Goal: Task Accomplishment & Management: Complete application form

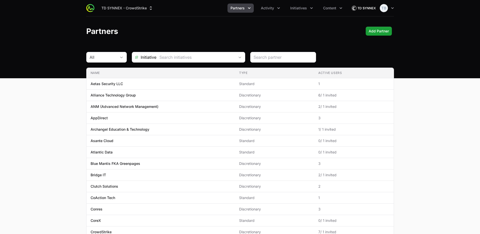
click at [243, 9] on span "Partners" at bounding box center [238, 8] width 14 height 5
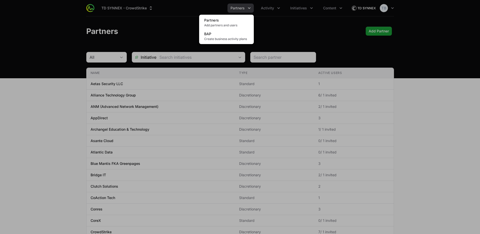
click at [264, 6] on div "Partners menu" at bounding box center [240, 117] width 480 height 234
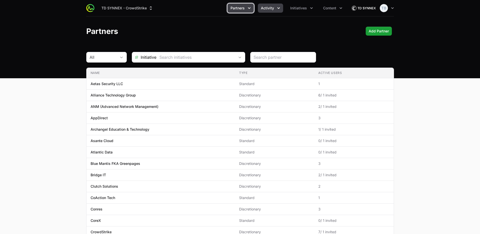
click at [269, 5] on button "Activity" at bounding box center [270, 8] width 25 height 9
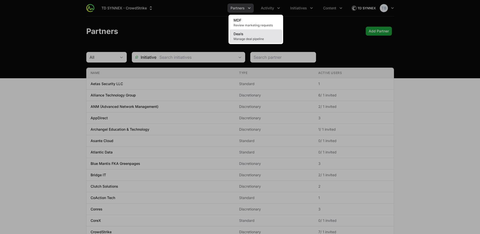
click at [260, 37] on span "Manage deal pipeline" at bounding box center [256, 39] width 45 height 4
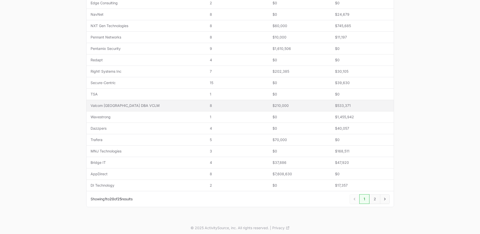
scroll to position [166, 0]
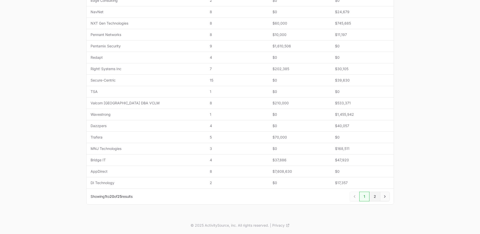
click at [374, 195] on link "2" at bounding box center [375, 197] width 11 height 10
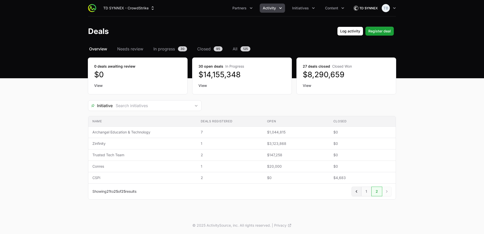
click at [358, 191] on icon "Previous" at bounding box center [356, 191] width 5 height 5
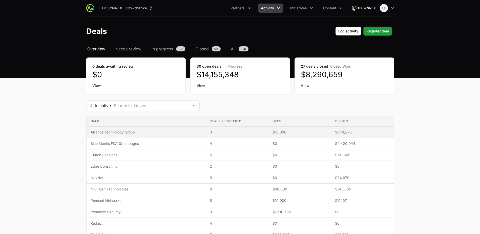
click at [124, 132] on span "Alliance Technology Group" at bounding box center [146, 132] width 111 height 5
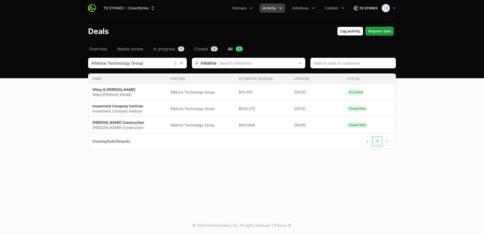
type input "Alliance Technology Group"
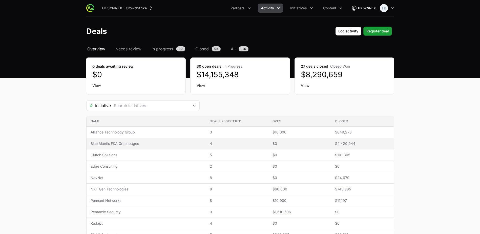
click at [112, 145] on span "Blue Mantis FKA Greenpages" at bounding box center [146, 143] width 111 height 5
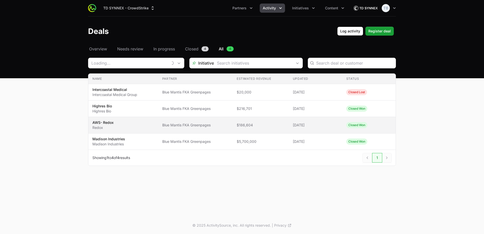
type input "Blue Mantis FKA Greenpages"
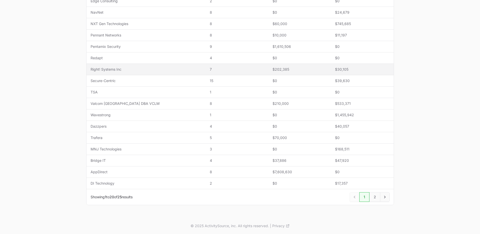
scroll to position [166, 0]
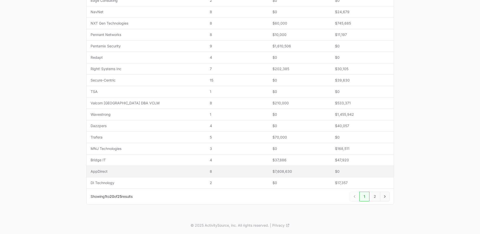
click at [93, 171] on span "AppDirect" at bounding box center [146, 171] width 111 height 5
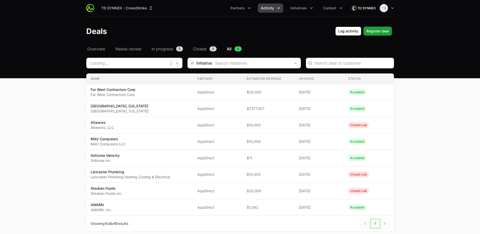
type input "AppDirect"
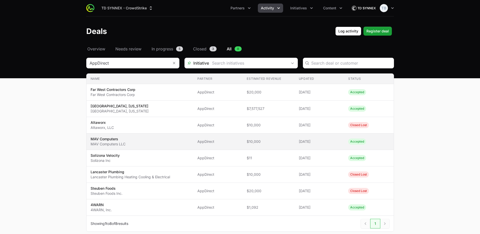
click at [124, 138] on p "MAV Computers" at bounding box center [108, 138] width 35 height 5
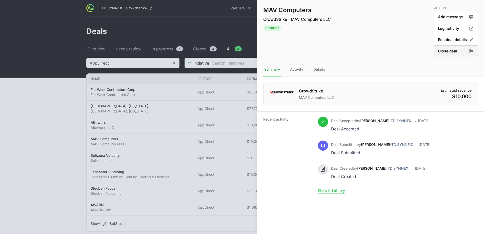
click at [463, 54] on button "Close deal" at bounding box center [456, 51] width 44 height 12
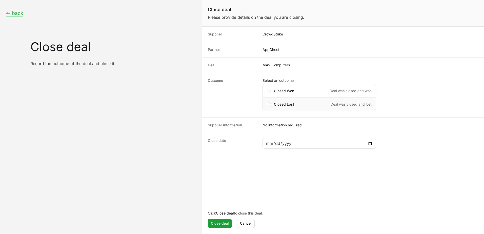
click at [267, 104] on div "Closed Lost Deal was closed and lost" at bounding box center [319, 104] width 113 height 14
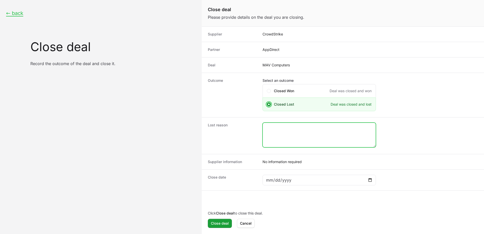
click at [288, 128] on textarea "Close deal form" at bounding box center [319, 135] width 113 height 24
type textarea "CRWD Marked closed lost"
click at [373, 178] on div "Close deal form" at bounding box center [319, 180] width 113 height 11
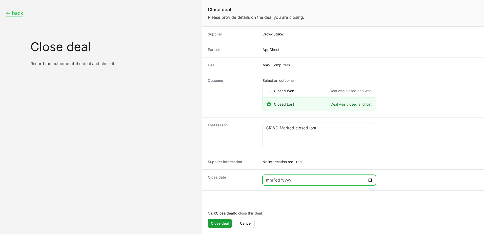
click at [369, 179] on input "Close deal form" at bounding box center [319, 180] width 107 height 6
type input "[DATE]"
click at [223, 222] on span "Close deal" at bounding box center [220, 223] width 18 height 6
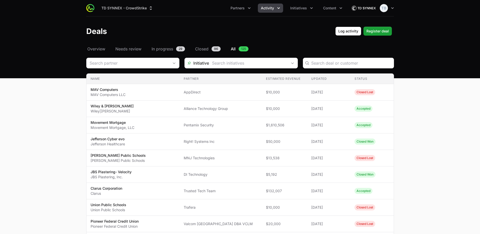
click at [279, 6] on icon "Activity menu" at bounding box center [278, 8] width 5 height 5
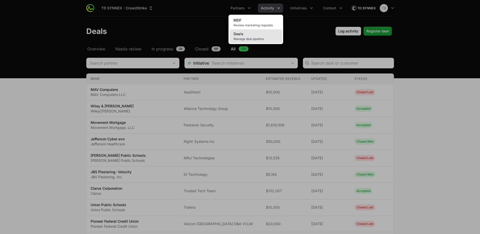
drag, startPoint x: 265, startPoint y: 39, endPoint x: 261, endPoint y: 39, distance: 3.3
click at [264, 39] on span "Manage deal pipeline" at bounding box center [256, 39] width 45 height 4
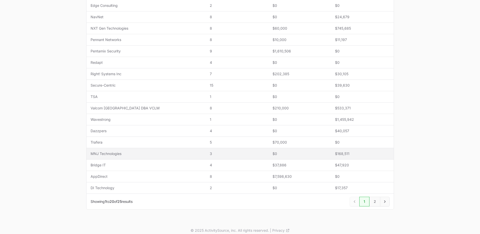
scroll to position [166, 0]
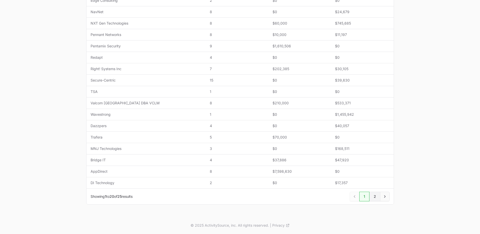
click at [376, 195] on link "2" at bounding box center [375, 197] width 11 height 10
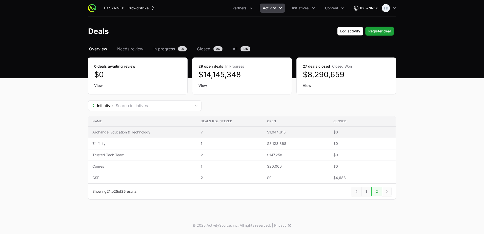
click at [134, 132] on span "Archangel Education & Technology" at bounding box center [142, 132] width 100 height 5
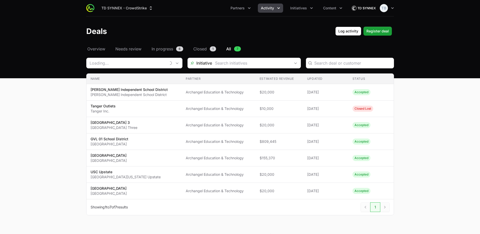
type input "Archangel Education & Technology"
click at [270, 9] on span "Activity" at bounding box center [267, 8] width 13 height 5
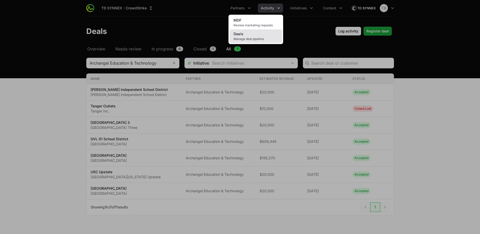
click at [266, 35] on link "Deals Manage deal pipeline" at bounding box center [256, 36] width 53 height 14
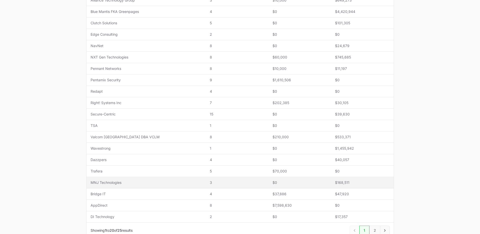
scroll to position [166, 0]
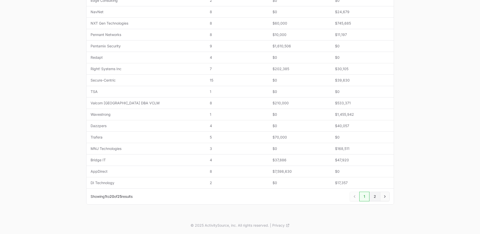
click at [374, 198] on link "2" at bounding box center [375, 197] width 11 height 10
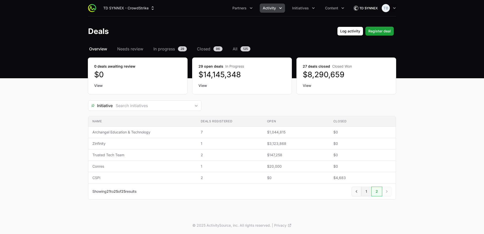
click at [363, 194] on link "1" at bounding box center [366, 192] width 10 height 10
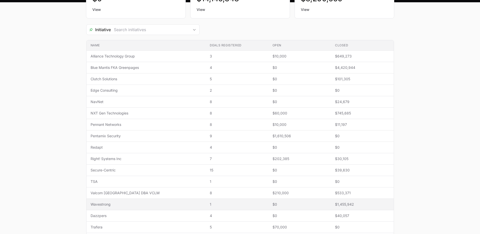
scroll to position [101, 0]
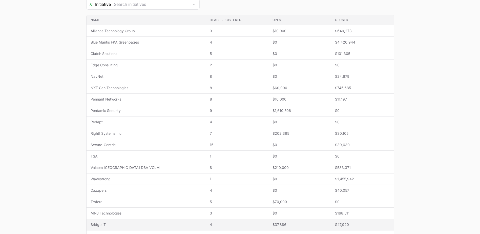
click at [103, 222] on span "Bridge IT" at bounding box center [146, 224] width 111 height 5
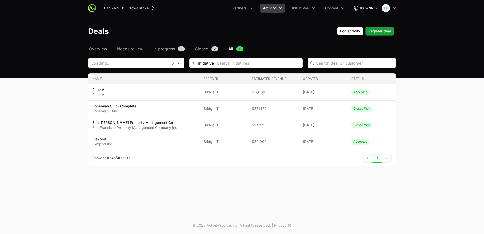
type input "Bridge IT"
click at [175, 63] on icon "Remove" at bounding box center [175, 63] width 3 height 4
click at [145, 65] on input "Deals Filters" at bounding box center [129, 63] width 83 height 10
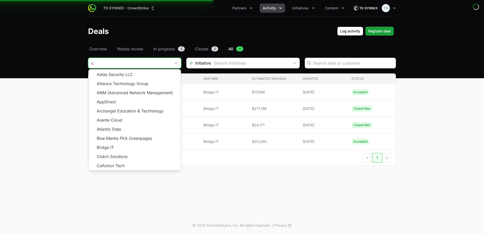
type input "c"
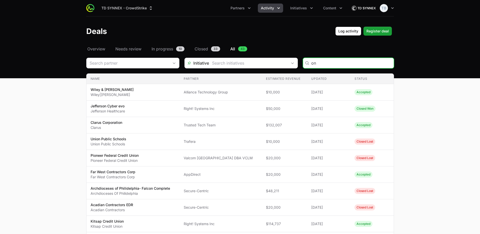
type input "on"
click at [133, 63] on input "Deals Filters" at bounding box center [128, 63] width 83 height 10
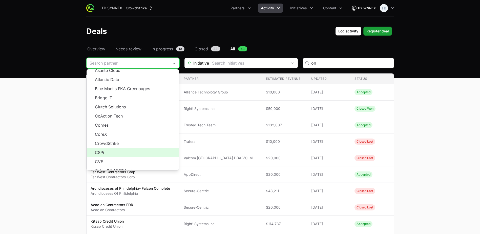
scroll to position [51, 0]
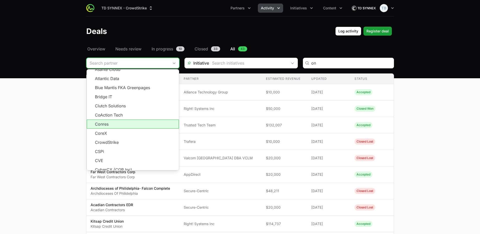
click at [125, 127] on li "Conres" at bounding box center [133, 123] width 92 height 9
type input "Conres"
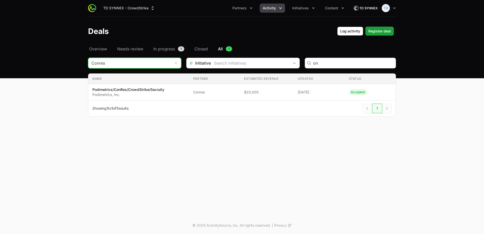
click at [174, 61] on button "Remove" at bounding box center [176, 63] width 10 height 10
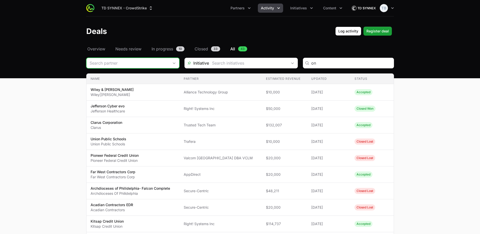
click at [137, 61] on input "Deals Filters" at bounding box center [128, 63] width 83 height 10
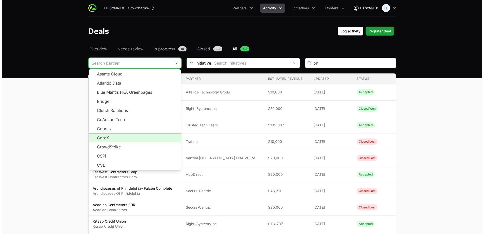
scroll to position [51, 0]
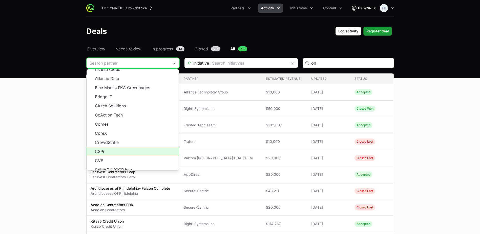
click at [128, 151] on li "CSPi" at bounding box center [133, 151] width 92 height 9
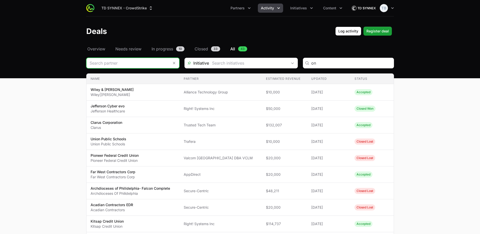
type input "CSPi"
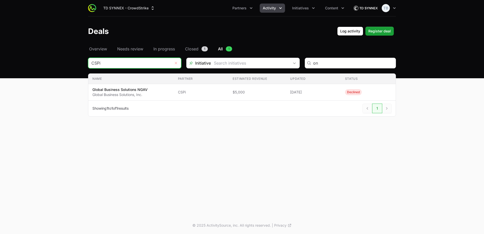
click at [175, 63] on icon "Remove" at bounding box center [175, 63] width 3 height 4
click at [168, 64] on input "Deals Filters" at bounding box center [129, 63] width 83 height 10
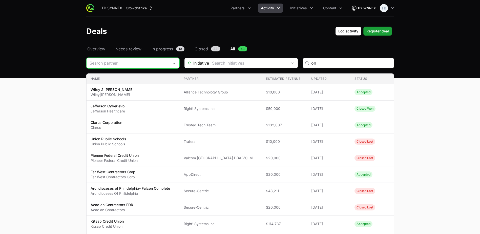
click at [131, 64] on input "Deals Filters" at bounding box center [128, 63] width 83 height 10
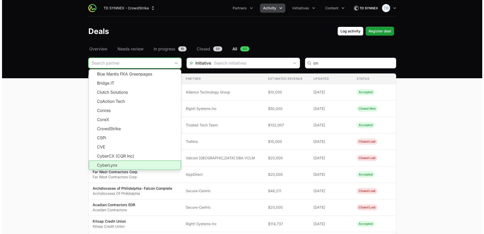
scroll to position [76, 0]
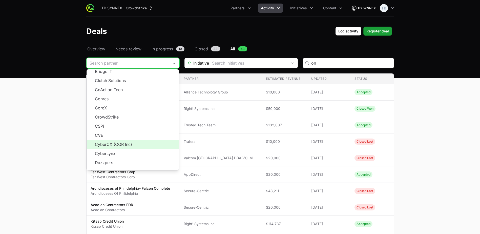
click at [119, 148] on li "CyberCX (CQR Inc)" at bounding box center [133, 144] width 92 height 9
type input "CyberCX (CQR Inc)"
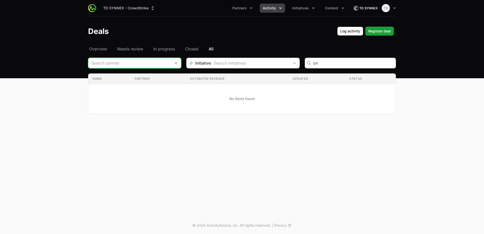
click at [133, 60] on input "Deals Filters" at bounding box center [129, 63] width 83 height 10
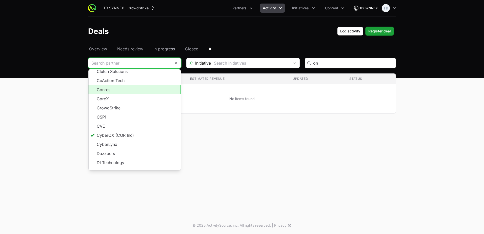
scroll to position [91, 0]
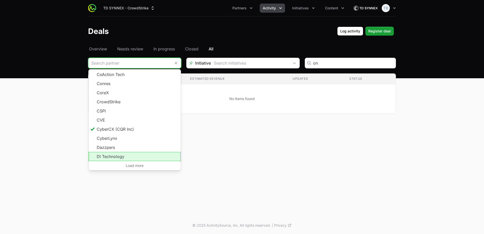
click at [122, 156] on li "DI Technology" at bounding box center [135, 156] width 92 height 9
type input "DI Technology"
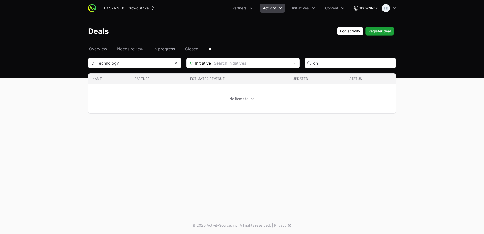
click at [213, 128] on div "TD SYNNEX - CrowdStrike Partners Activity Initiatives Content Open user menu Op…" at bounding box center [242, 108] width 484 height 217
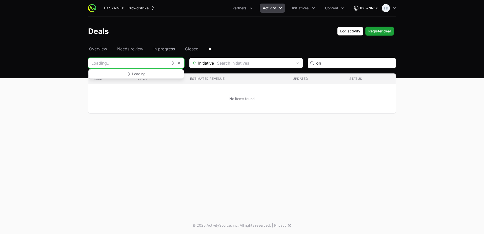
click at [141, 62] on input "Deals Filters" at bounding box center [127, 63] width 79 height 10
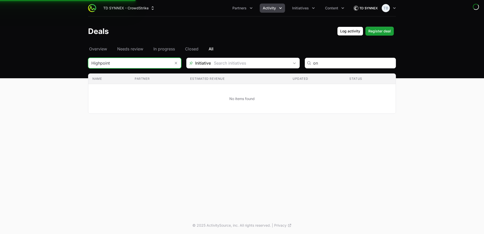
type input "Highpoint"
click at [167, 63] on input "Deals Filters" at bounding box center [129, 63] width 83 height 10
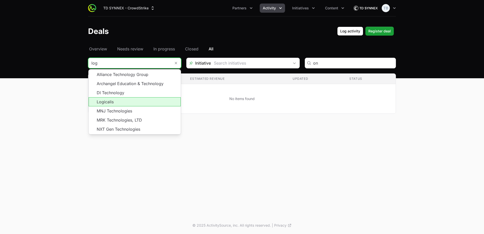
click at [122, 103] on li "Logicalis" at bounding box center [135, 101] width 92 height 9
type input "Logicalis"
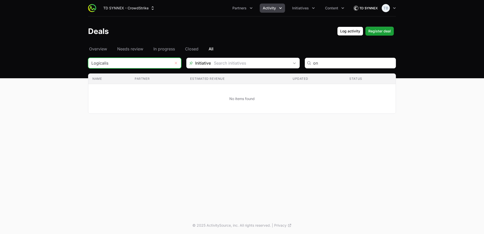
click at [178, 63] on button "Remove" at bounding box center [176, 63] width 10 height 10
type input "onmnj"
click at [173, 62] on div "Open" at bounding box center [176, 63] width 10 height 10
type input "MNJ Technologies"
click at [158, 63] on input "Deals Filters" at bounding box center [127, 63] width 79 height 10
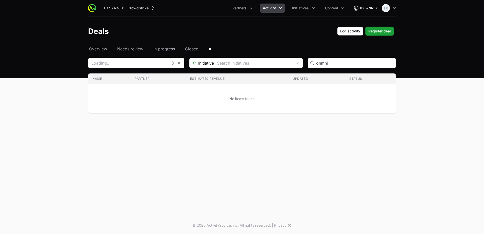
type input "MNJ Technologies"
drag, startPoint x: 309, startPoint y: 59, endPoint x: 306, endPoint y: 61, distance: 3.3
click at [306, 61] on div "onmnj" at bounding box center [350, 63] width 91 height 11
drag, startPoint x: 361, startPoint y: 58, endPoint x: 347, endPoint y: 62, distance: 14.7
click at [361, 58] on div "onmnj" at bounding box center [350, 63] width 91 height 11
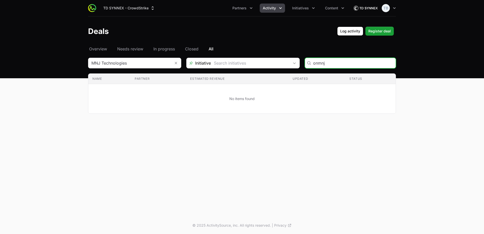
click at [392, 63] on input "onmnj" at bounding box center [352, 63] width 79 height 6
click at [389, 64] on input "onmnj" at bounding box center [352, 63] width 79 height 6
click at [138, 63] on input "Deals Filters" at bounding box center [129, 63] width 83 height 10
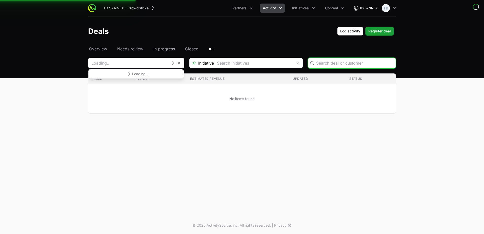
type input "MNJ Technologies"
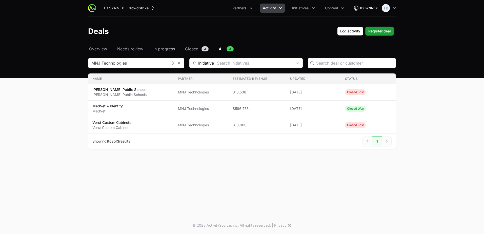
click at [151, 167] on div "TD SYNNEX - CrowdStrike Partners Activity Initiatives Content Open user menu Op…" at bounding box center [242, 108] width 484 height 217
click at [370, 32] on span "Register deal" at bounding box center [379, 31] width 23 height 6
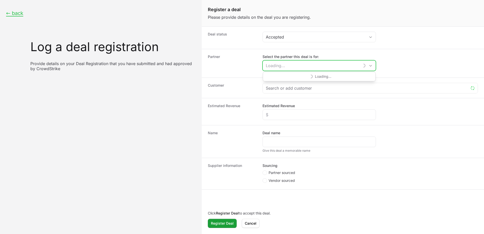
click at [285, 66] on input "Select the partner this deal is for:" at bounding box center [311, 66] width 97 height 10
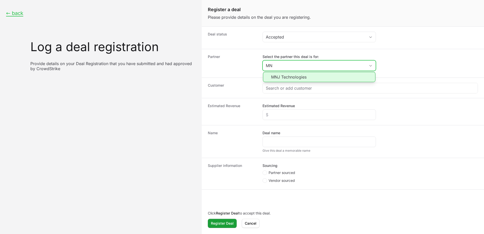
click at [304, 76] on li "MNJ Technologies" at bounding box center [319, 77] width 112 height 10
type input "MNJ Technologies"
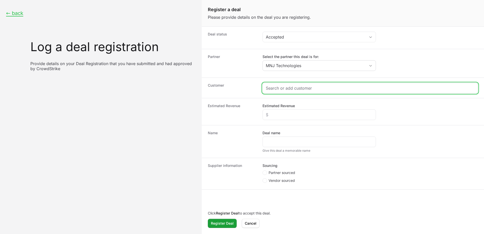
click at [303, 89] on input "Create activity form" at bounding box center [370, 88] width 209 height 6
drag, startPoint x: 325, startPoint y: 88, endPoint x: 338, endPoint y: 89, distance: 12.9
click at [325, 88] on input "Create activity form" at bounding box center [367, 88] width 203 height 6
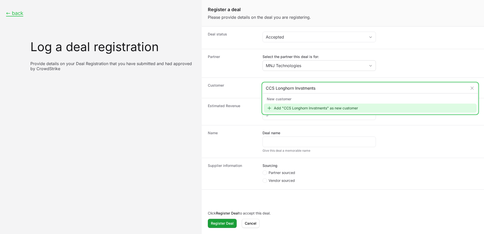
type input "CCS Longhorn Invstments"
click at [332, 106] on div "Add "CCS Longhorn Invstments" as new customer" at bounding box center [370, 108] width 213 height 9
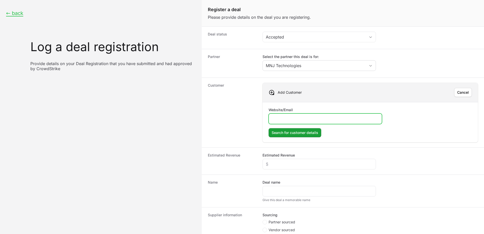
paste input "[URL][DOMAIN_NAME]"
type input "[URL][DOMAIN_NAME]"
click at [306, 132] on span "Search for customer details" at bounding box center [295, 133] width 47 height 6
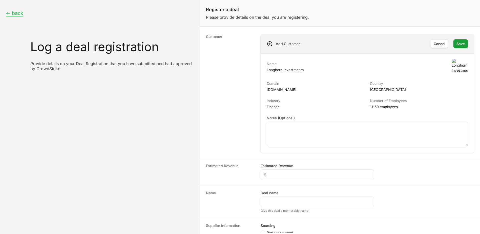
scroll to position [51, 0]
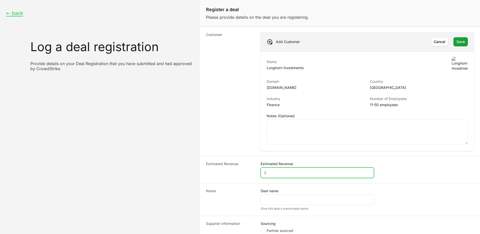
click at [284, 172] on input "Estimated Revenue" at bounding box center [317, 173] width 107 height 6
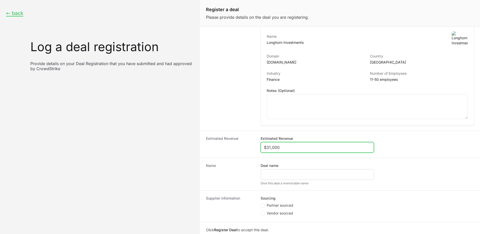
type input "$31,000"
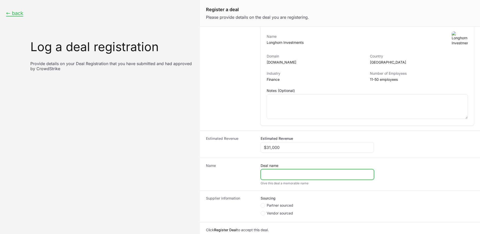
click at [290, 173] on input "Deal name" at bounding box center [317, 174] width 107 height 6
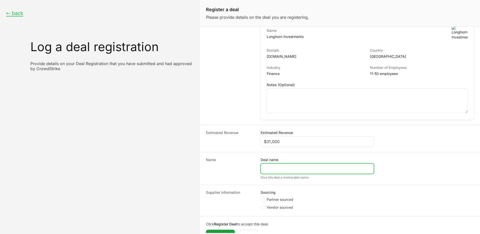
scroll to position [93, 0]
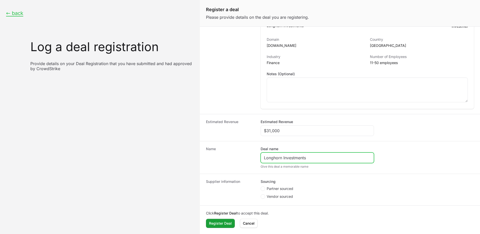
type input "Longhorn Investments"
click at [285, 189] on span "Partner sourced" at bounding box center [280, 188] width 27 height 5
radio input "true"
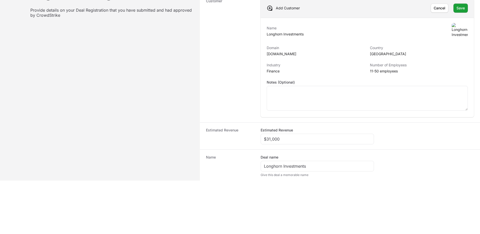
scroll to position [0, 0]
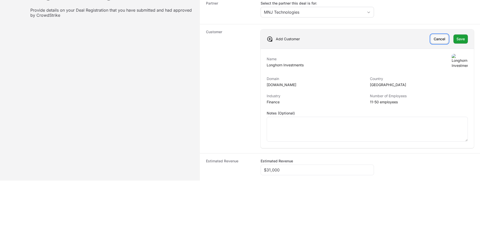
click at [431, 39] on button "[PERSON_NAME]" at bounding box center [440, 38] width 18 height 9
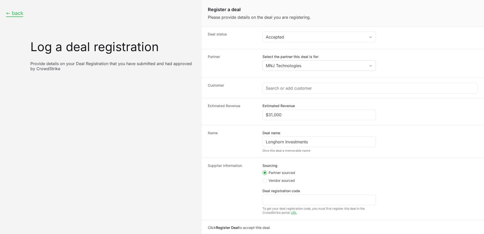
click at [16, 12] on button "← back" at bounding box center [14, 13] width 17 height 6
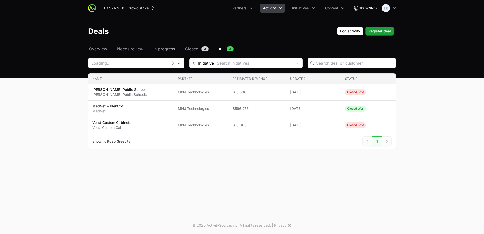
type input "MNJ Technologies"
click at [178, 60] on button "Remove" at bounding box center [176, 63] width 10 height 10
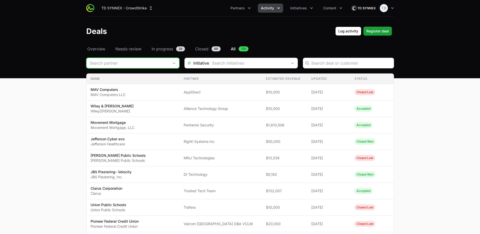
click at [154, 65] on input "Deals Filters" at bounding box center [128, 63] width 83 height 10
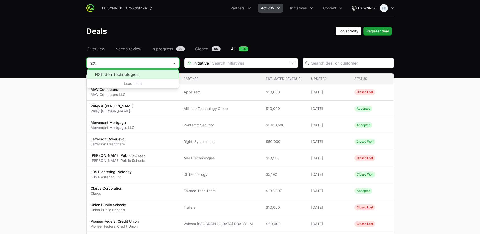
click at [157, 77] on li "NXT Gen Technologies" at bounding box center [133, 74] width 92 height 10
type input "NXT Gen Technologies"
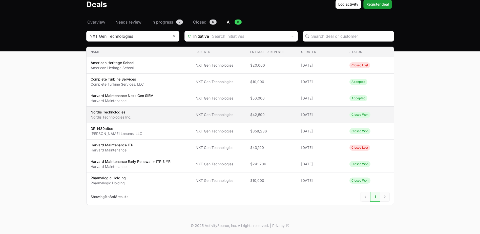
scroll to position [27, 0]
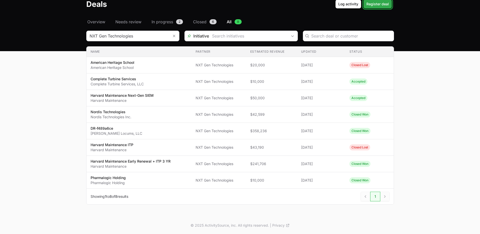
click at [374, 4] on span "Register deal" at bounding box center [378, 4] width 23 height 6
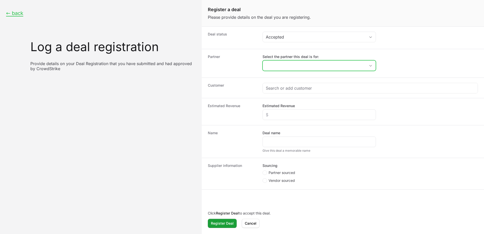
click at [285, 70] on input "Select the partner this deal is for:" at bounding box center [314, 66] width 103 height 10
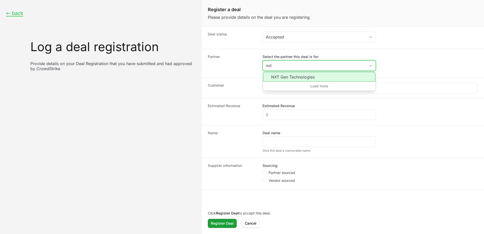
click at [310, 79] on li "NXT Gen Technologies" at bounding box center [319, 77] width 112 height 10
type input "NXT Gen Technologies"
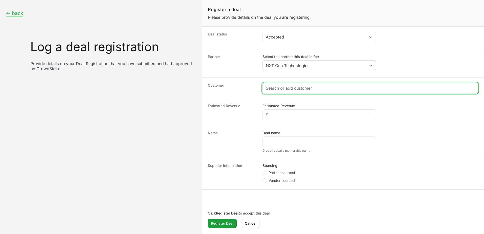
click at [311, 87] on input "Create activity form" at bounding box center [370, 88] width 209 height 6
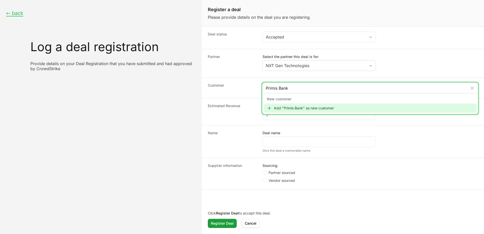
type input "Primis Bank"
click at [297, 109] on div "Add "Primis Bank" as new customer" at bounding box center [370, 108] width 213 height 9
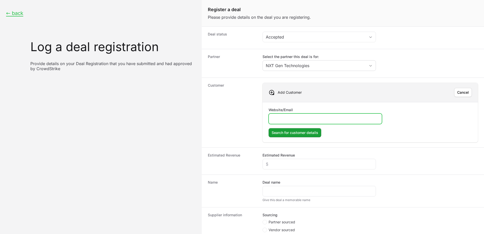
drag, startPoint x: 312, startPoint y: 115, endPoint x: 291, endPoint y: 120, distance: 20.9
paste input "[URL][DOMAIN_NAME]"
type input "[URL][DOMAIN_NAME]"
click at [298, 132] on span "Search for customer details" at bounding box center [295, 133] width 47 height 6
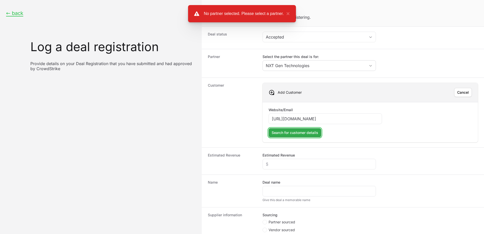
click at [298, 133] on span "Search for customer details" at bounding box center [295, 133] width 47 height 6
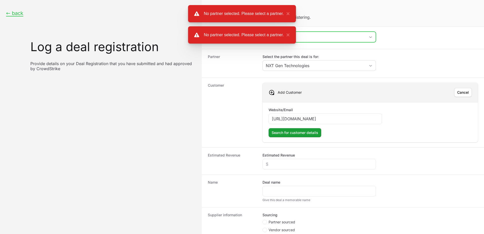
click at [343, 36] on div "Accepted" at bounding box center [316, 37] width 100 height 6
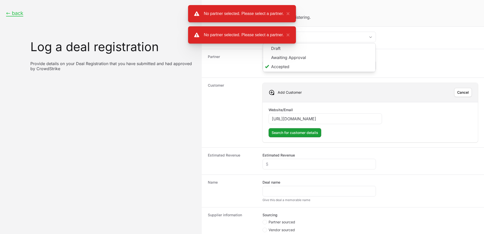
click at [416, 56] on dd "Select the partner this deal is for: NXT Gen Technologies" at bounding box center [370, 63] width 215 height 18
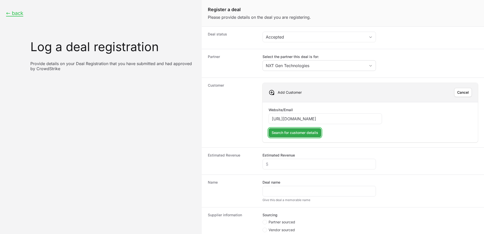
click at [301, 133] on span "Search for customer details" at bounding box center [295, 133] width 47 height 6
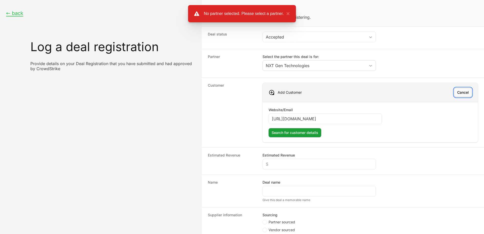
click at [457, 92] on span "Cancel" at bounding box center [463, 92] width 12 height 6
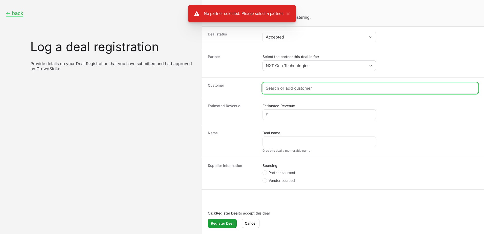
click at [320, 90] on input "Create activity form" at bounding box center [370, 88] width 209 height 6
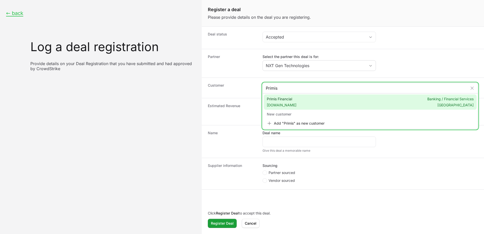
type input "Primis"
click at [373, 106] on div "Primis Financial [DOMAIN_NAME] Banking / Financial Services [GEOGRAPHIC_DATA]" at bounding box center [370, 101] width 213 height 15
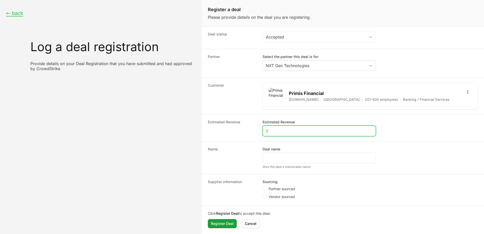
click at [309, 133] on input "Estimated Revenue" at bounding box center [319, 131] width 107 height 6
type input "$229,000"
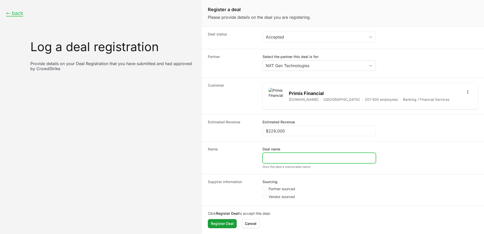
drag, startPoint x: 300, startPoint y: 157, endPoint x: 307, endPoint y: 157, distance: 6.8
click at [300, 157] on input "Deal name" at bounding box center [319, 158] width 107 height 6
type input "Primis Bank"
click at [208, 219] on button "Register Deal Register Deal" at bounding box center [222, 223] width 29 height 9
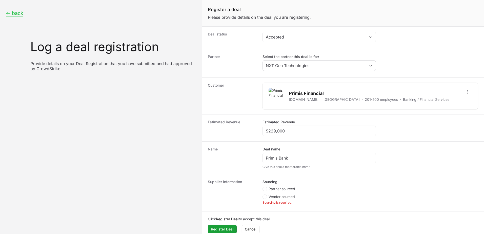
click at [288, 192] on li "Partner sourced" at bounding box center [319, 189] width 113 height 6
click at [281, 187] on span "Partner sourced" at bounding box center [282, 188] width 27 height 5
click at [263, 187] on input "Partner sourced" at bounding box center [263, 187] width 1 height 1
radio input "true"
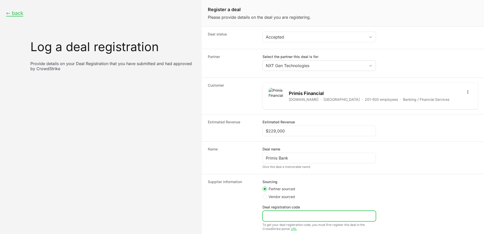
drag, startPoint x: 314, startPoint y: 217, endPoint x: 359, endPoint y: 224, distance: 45.9
click at [314, 217] on input "Deal registration code" at bounding box center [319, 216] width 107 height 6
click at [276, 213] on input "Deal registration code" at bounding box center [319, 216] width 107 height 6
paste input "DR-a0947c51"
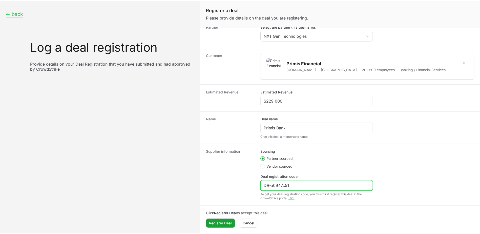
scroll to position [31, 0]
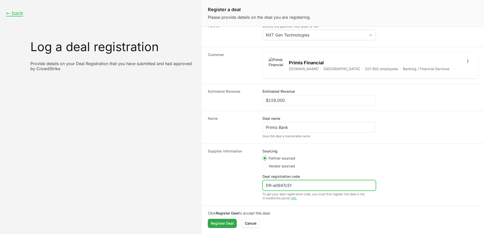
type input "DR-a0947c51"
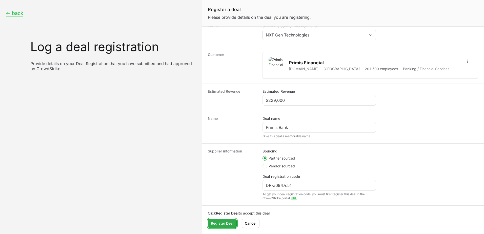
click at [216, 224] on span "Register Deal" at bounding box center [222, 223] width 23 height 6
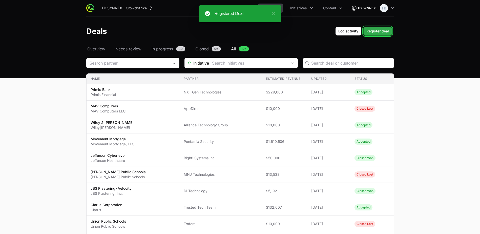
click at [388, 32] on span "Register deal" at bounding box center [378, 31] width 23 height 6
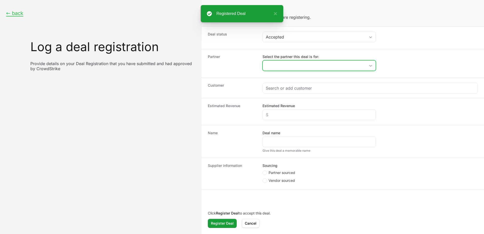
click at [287, 65] on input "Select the partner this deal is for:" at bounding box center [314, 66] width 103 height 10
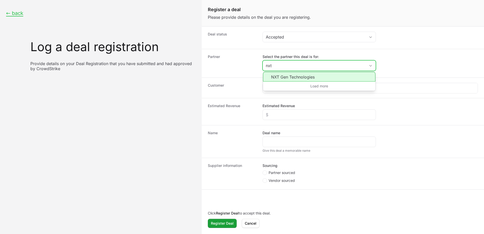
click at [329, 79] on li "NXT Gen Technologies" at bounding box center [319, 77] width 112 height 10
type input "NXT Gen Technologies"
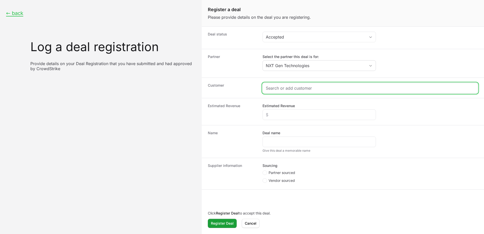
click at [312, 88] on input "Create activity form" at bounding box center [370, 88] width 209 height 6
paste input "Children's Services Council of [GEOGRAPHIC_DATA]"
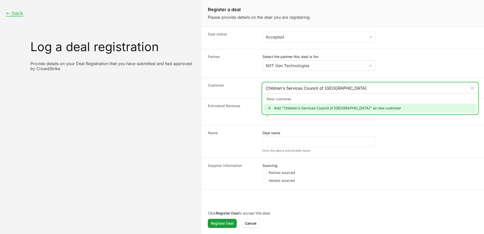
type input "Children's Services Council of [GEOGRAPHIC_DATA]"
click at [318, 108] on div "Add "Children's Services Council of [GEOGRAPHIC_DATA]" as new customer" at bounding box center [370, 108] width 213 height 9
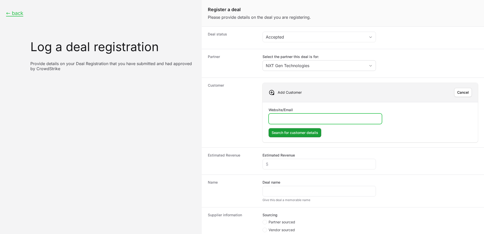
paste input "[URL][DOMAIN_NAME]"
type input "[URL][DOMAIN_NAME]"
click at [308, 136] on button "Search for customer details Search for customer details" at bounding box center [295, 132] width 53 height 9
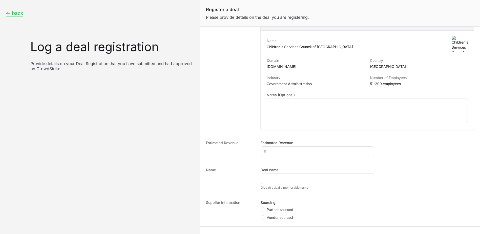
scroll to position [76, 0]
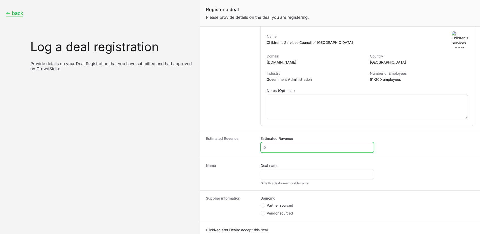
click at [282, 150] on input "Estimated Revenue" at bounding box center [317, 147] width 107 height 6
type input "$20,000"
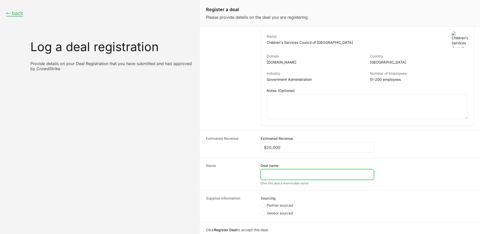
paste input "[URL][DOMAIN_NAME]"
type input "[URL][DOMAIN_NAME]"
drag, startPoint x: 332, startPoint y: 175, endPoint x: 241, endPoint y: 180, distance: 91.0
click at [241, 180] on div "Name Deal name [URL][DOMAIN_NAME] Give this deal a memorable name" at bounding box center [340, 174] width 280 height 33
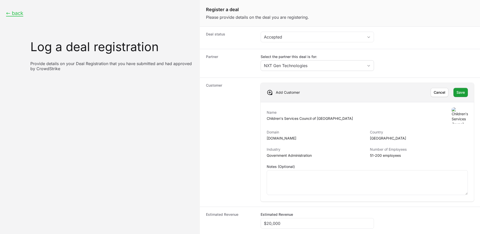
scroll to position [20, 0]
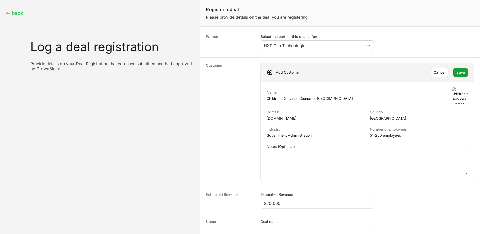
drag, startPoint x: 347, startPoint y: 95, endPoint x: 267, endPoint y: 99, distance: 80.1
click at [267, 99] on div "Name Children's Services Council of [GEOGRAPHIC_DATA]" at bounding box center [367, 95] width 201 height 16
copy p "Children's Services Council of [GEOGRAPHIC_DATA]"
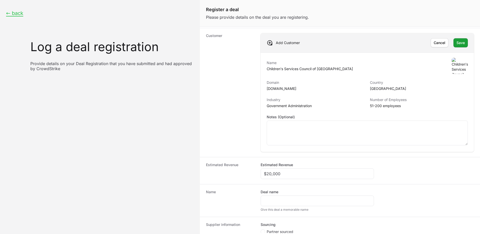
scroll to position [93, 0]
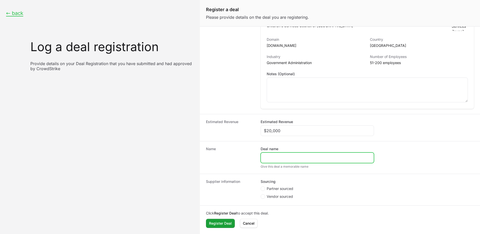
click at [291, 158] on input "Deal name" at bounding box center [317, 158] width 107 height 6
paste input "Children's Services Council of [GEOGRAPHIC_DATA]"
type input "Children's Services Council of [GEOGRAPHIC_DATA]"
click at [277, 186] on span "Partner sourced" at bounding box center [280, 188] width 27 height 5
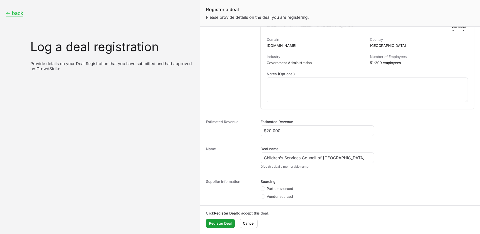
radio input "true"
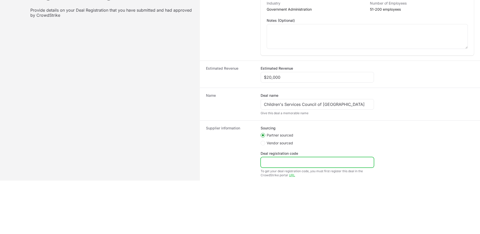
click at [287, 160] on input "Deal registration code" at bounding box center [317, 162] width 107 height 6
paste input "DR-62623258"
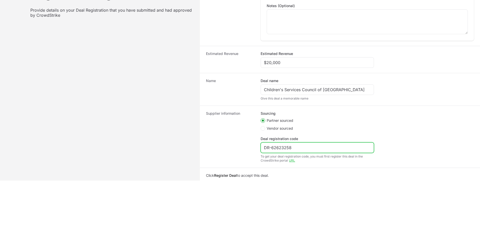
scroll to position [123, 0]
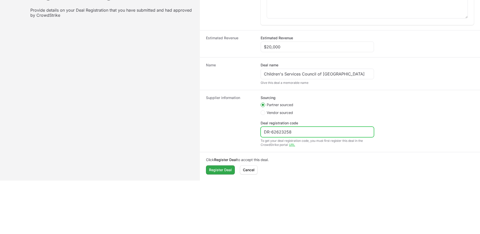
type input "DR-62623258"
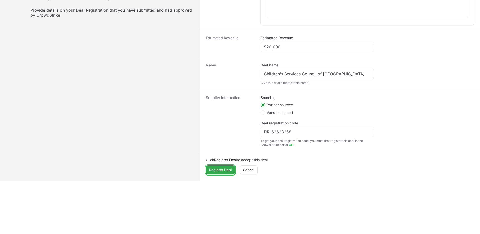
click at [224, 170] on span "Register Deal" at bounding box center [220, 170] width 23 height 6
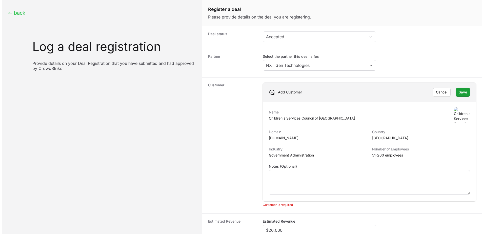
scroll to position [0, 0]
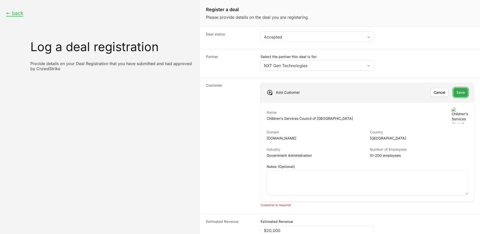
click at [459, 92] on span "Save" at bounding box center [461, 92] width 8 height 6
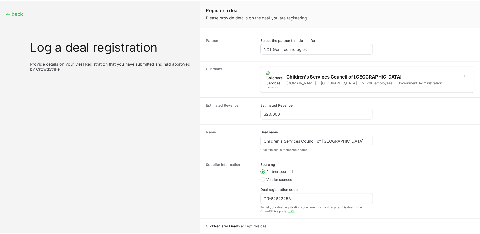
scroll to position [31, 0]
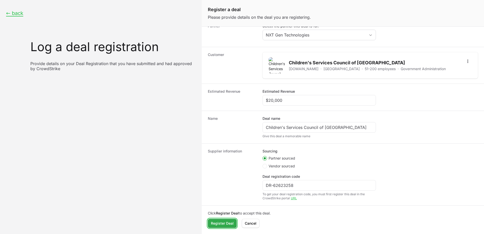
click at [225, 220] on button "Register Deal Register Deal" at bounding box center [222, 223] width 29 height 9
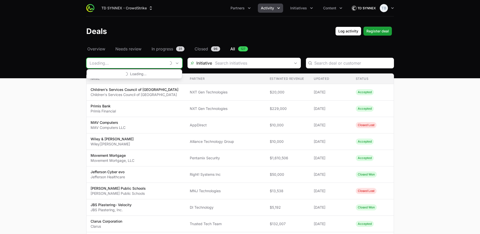
click at [167, 64] on div "Loading..." at bounding box center [134, 63] width 96 height 11
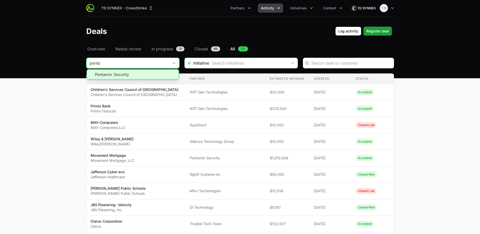
click at [152, 75] on li "Pentamix Security" at bounding box center [133, 74] width 92 height 10
type input "Pentamix Security"
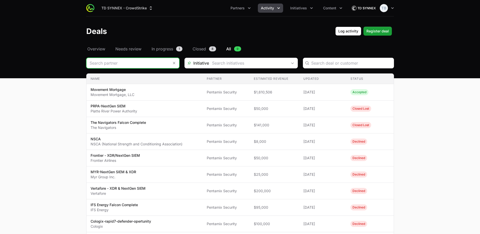
click at [150, 60] on input "Deals Filters" at bounding box center [128, 63] width 83 height 10
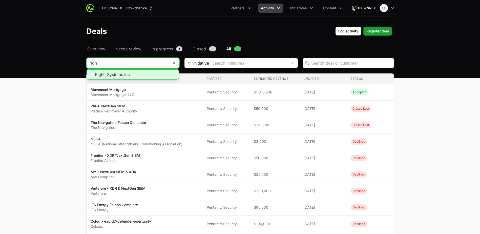
click at [154, 72] on li "Right! Systems Inc" at bounding box center [133, 74] width 92 height 10
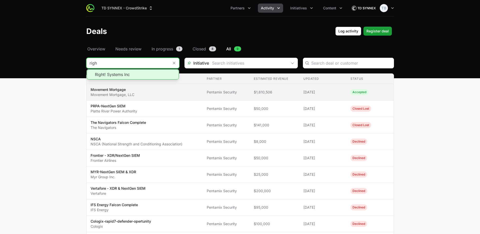
type input "Right! Systems Inc"
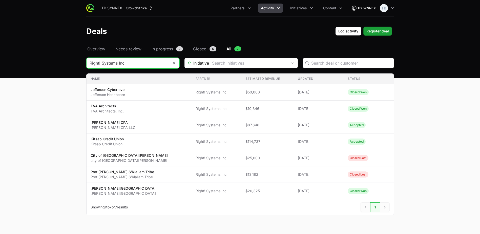
drag, startPoint x: 174, startPoint y: 64, endPoint x: 162, endPoint y: 63, distance: 12.2
click at [175, 63] on icon "Remove" at bounding box center [174, 63] width 3 height 4
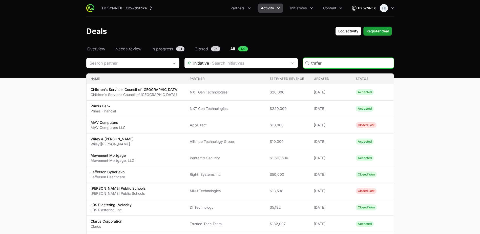
type input "trafera"
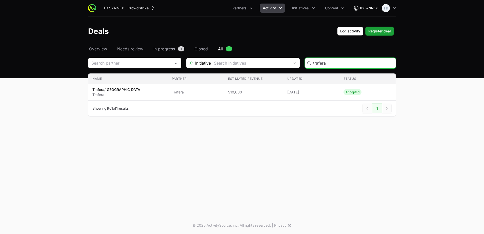
click at [391, 62] on input "trafera" at bounding box center [352, 63] width 79 height 6
click at [138, 67] on input "Deals Filters" at bounding box center [129, 63] width 83 height 10
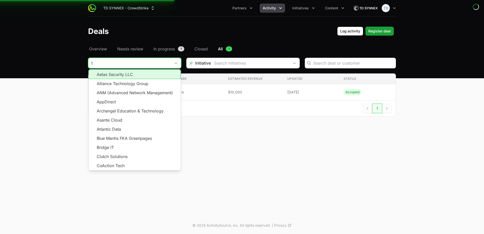
type input "t"
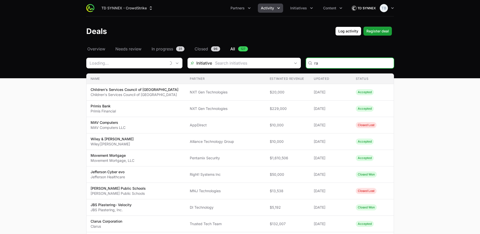
type input "raf"
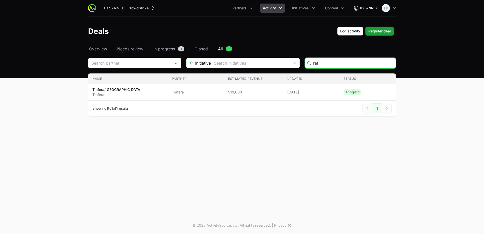
drag, startPoint x: 334, startPoint y: 63, endPoint x: 282, endPoint y: 63, distance: 51.4
click at [282, 63] on div "Initiative raf" at bounding box center [242, 63] width 308 height 11
click at [123, 62] on input "Deals Filters" at bounding box center [129, 63] width 83 height 10
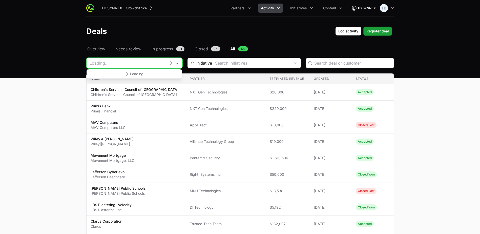
click at [126, 60] on input "Deals Filters" at bounding box center [126, 63] width 79 height 10
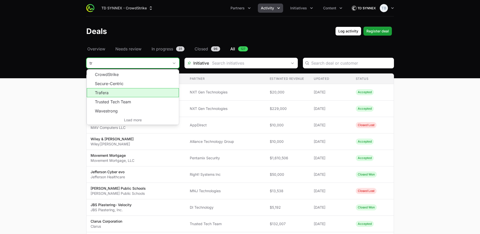
click at [117, 93] on li "Trafera" at bounding box center [133, 92] width 92 height 9
type input "Trafera"
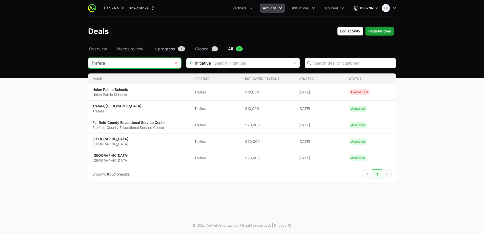
click at [177, 63] on icon "Remove" at bounding box center [175, 63] width 3 height 4
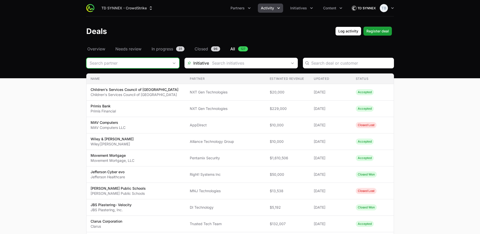
click at [157, 63] on input "Deals Filters" at bounding box center [128, 63] width 83 height 10
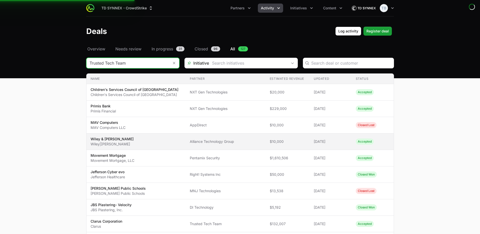
type input "Trusted Tech Team"
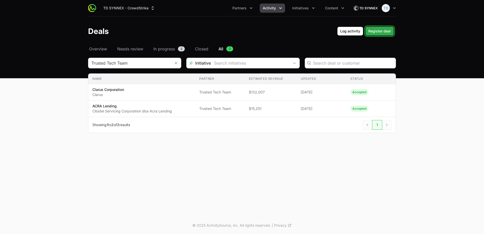
click at [372, 33] on span "Register deal" at bounding box center [379, 31] width 23 height 6
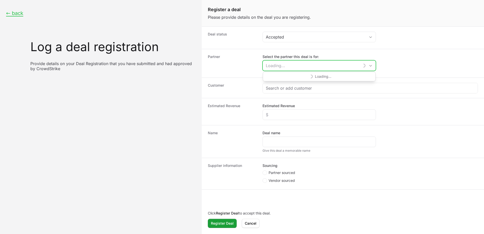
click at [284, 66] on input "Select the partner this deal is for:" at bounding box center [311, 66] width 97 height 10
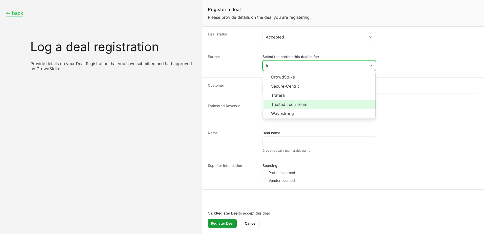
click at [297, 106] on li "Trusted Tech Team" at bounding box center [319, 104] width 112 height 9
type input "Trusted Tech Team"
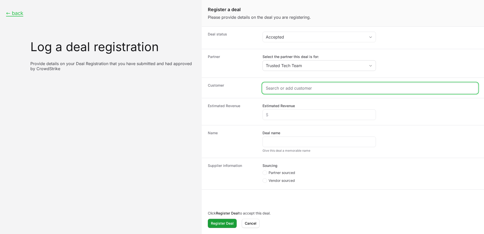
click at [289, 88] on input "Create activity form" at bounding box center [370, 88] width 209 height 6
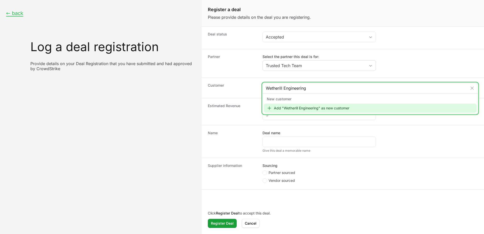
type input "Wetherill Engineering"
click at [308, 107] on div "Add "Wetherill Engineering" as new customer" at bounding box center [370, 108] width 213 height 9
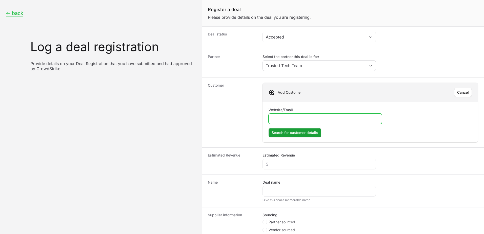
paste input "[URL][DOMAIN_NAME]"
type input "[URL][DOMAIN_NAME]"
click at [302, 133] on span "Search for customer details" at bounding box center [295, 133] width 47 height 6
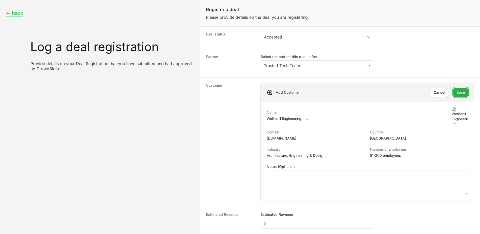
click at [457, 91] on span "Save" at bounding box center [461, 92] width 8 height 6
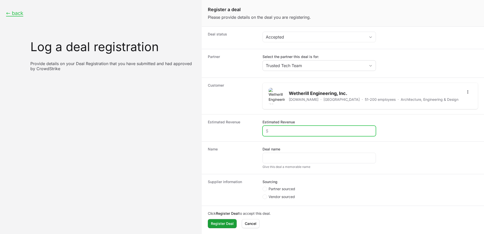
click at [309, 133] on input "Estimated Revenue" at bounding box center [319, 131] width 107 height 6
type input "$10,000"
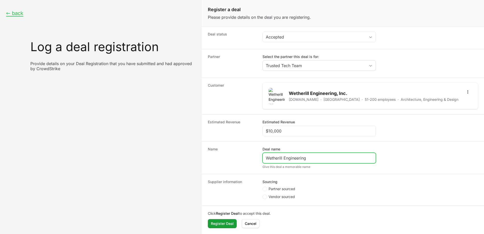
type input "Wetherill Engineering"
click at [293, 189] on span "Partner sourced" at bounding box center [282, 188] width 27 height 5
click at [263, 187] on input "Partner sourced" at bounding box center [263, 187] width 1 height 1
radio input "true"
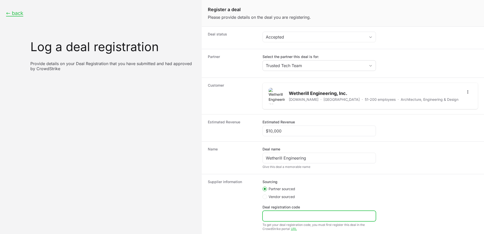
drag, startPoint x: 290, startPoint y: 214, endPoint x: 294, endPoint y: 215, distance: 4.7
click at [290, 215] on input "Deal registration code" at bounding box center [319, 216] width 107 height 6
paste input "DR-e1c141fb"
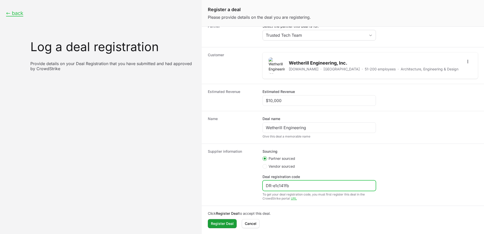
scroll to position [31, 0]
type input "DR-e1c141fb"
click at [229, 223] on span "Register Deal" at bounding box center [222, 223] width 23 height 6
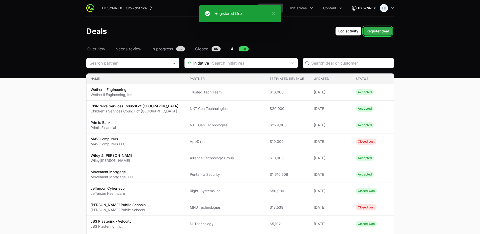
click at [377, 31] on span "Register deal" at bounding box center [378, 31] width 23 height 6
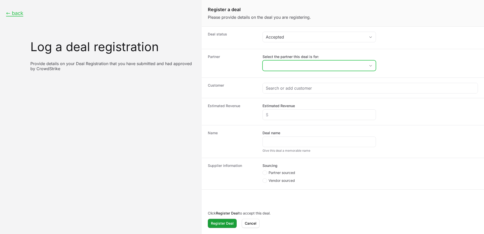
click at [297, 66] on input "Select the partner this deal is for:" at bounding box center [314, 66] width 103 height 10
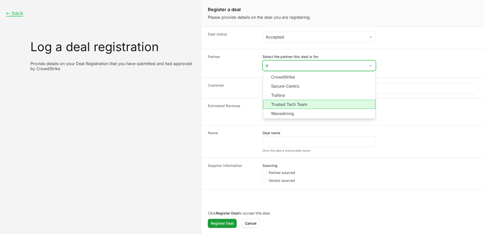
click at [302, 103] on li "Trusted Tech Team" at bounding box center [319, 104] width 112 height 9
type input "Trusted Tech Team"
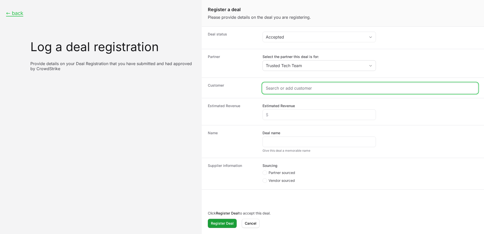
click at [300, 89] on input "Create activity form" at bounding box center [370, 88] width 209 height 6
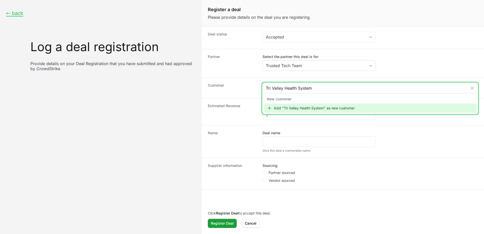
type input "Tri Valley Health System"
click at [338, 107] on div "Add "Tri Valley Health System" as new customer" at bounding box center [370, 108] width 213 height 9
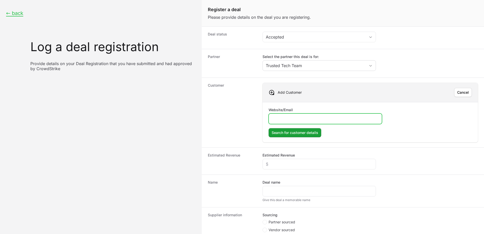
paste input "[URL][DOMAIN_NAME]"
type input "[URL][DOMAIN_NAME]"
click at [296, 134] on span "Search for customer details" at bounding box center [295, 133] width 47 height 6
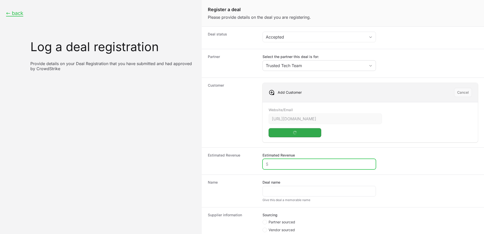
click at [285, 165] on input "Estimated Revenue" at bounding box center [319, 164] width 107 height 6
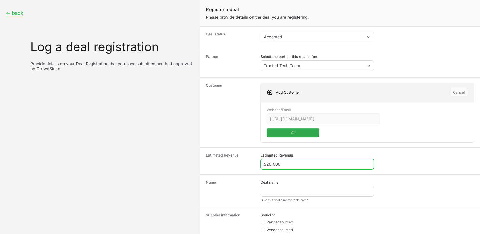
type input "$20,000"
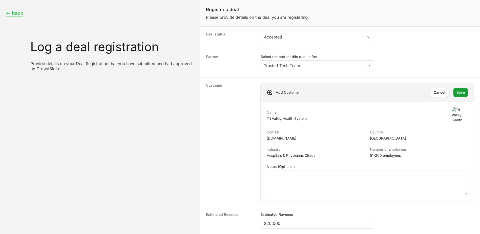
click at [309, 188] on textarea "Notes (Optional)" at bounding box center [367, 182] width 201 height 24
click at [462, 92] on button "Save Save" at bounding box center [461, 92] width 14 height 9
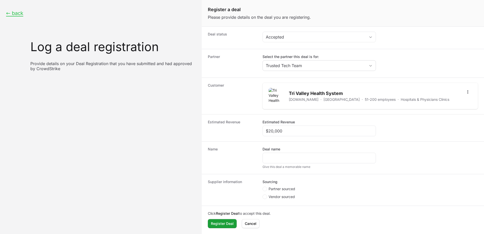
scroll to position [0, 0]
click at [292, 155] on input "Deal name" at bounding box center [319, 158] width 107 height 6
type input "Tri Valley Health System"
click at [294, 189] on span "Partner sourced" at bounding box center [282, 188] width 27 height 5
click at [263, 187] on input "Partner sourced" at bounding box center [263, 187] width 1 height 1
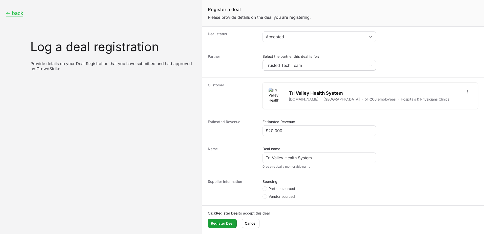
radio input "true"
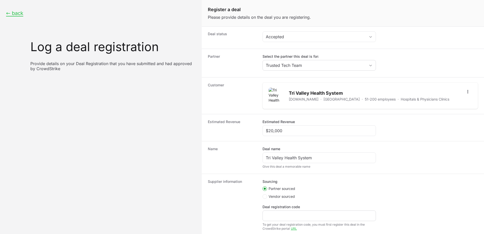
click at [307, 212] on div "Create activity form" at bounding box center [319, 215] width 113 height 11
click at [301, 215] on input "Deal registration code" at bounding box center [319, 216] width 107 height 6
paste input "DR-61f61c45"
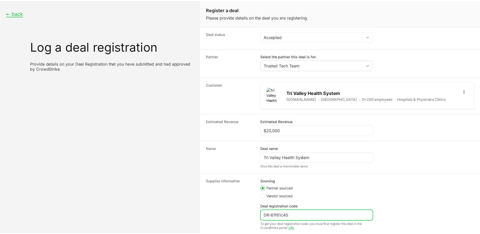
scroll to position [31, 0]
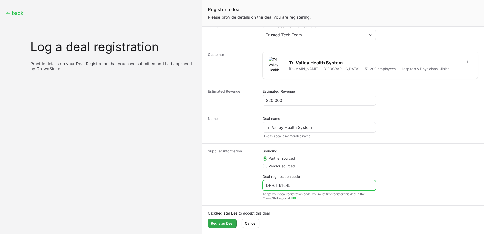
type input "DR-61f61c45"
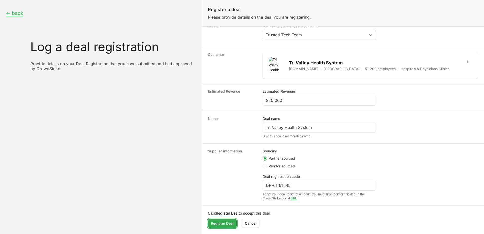
click at [232, 222] on span "Register Deal" at bounding box center [222, 223] width 23 height 6
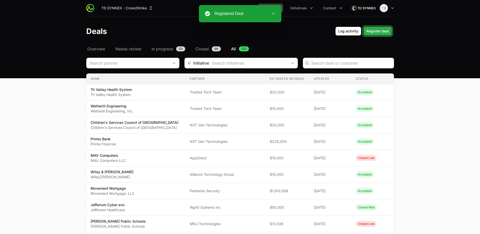
click at [384, 30] on span "Register deal" at bounding box center [378, 31] width 23 height 6
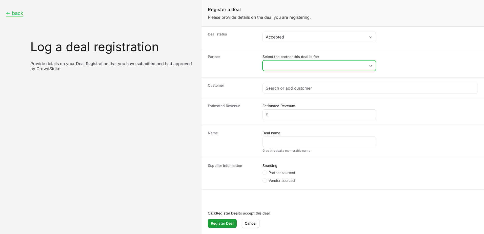
click at [280, 64] on input "Select the partner this deal is for:" at bounding box center [314, 66] width 103 height 10
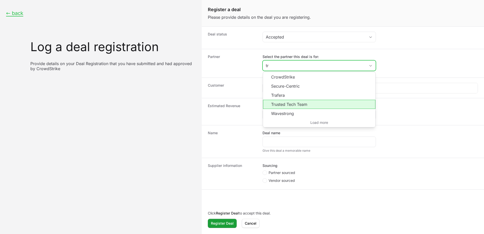
click at [284, 102] on li "Trusted Tech Team" at bounding box center [319, 104] width 112 height 9
type input "Trusted Tech Team"
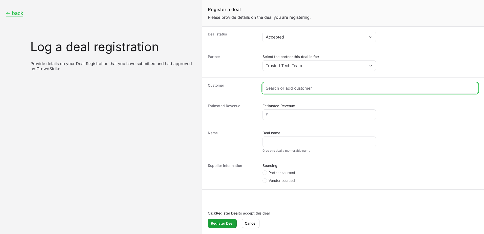
click at [281, 88] on input "Create activity form" at bounding box center [370, 88] width 209 height 6
type input "T"
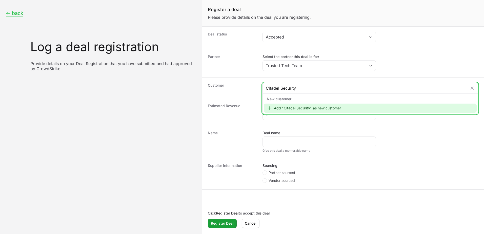
type input "Citadel Security"
click at [354, 107] on div "Add "Citadel Security" as new customer" at bounding box center [370, 108] width 213 height 9
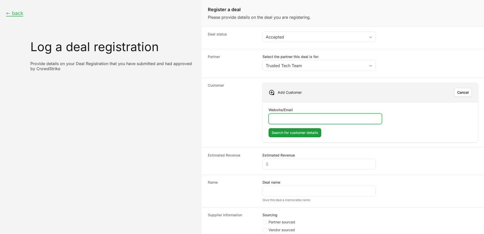
paste input "[URL][DOMAIN_NAME]"
type input "[URL][DOMAIN_NAME]"
click at [303, 133] on span "Search for customer details" at bounding box center [295, 133] width 47 height 6
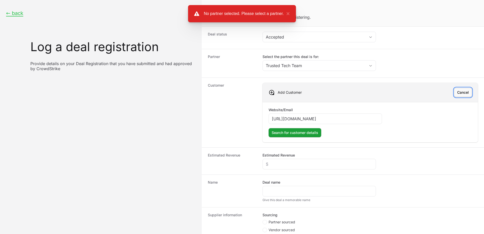
click at [457, 92] on span "Cancel" at bounding box center [463, 92] width 12 height 6
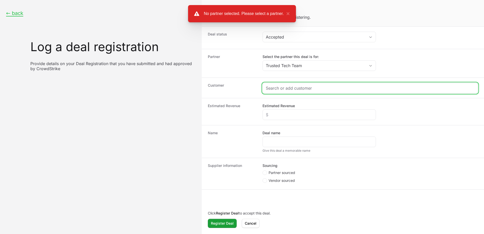
click at [283, 87] on input "Create activity form" at bounding box center [370, 88] width 209 height 6
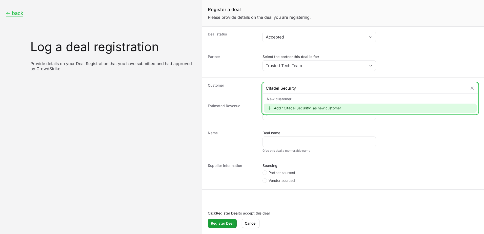
type input "Citadel Security"
click at [307, 107] on div "Add "Citadel Security" as new customer" at bounding box center [370, 108] width 213 height 9
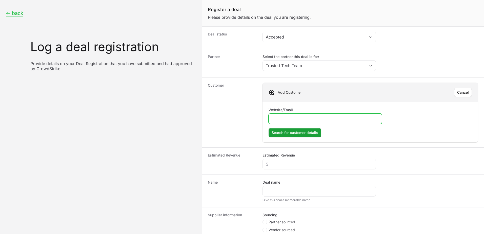
paste input "[URL][DOMAIN_NAME]"
type input "[URL][DOMAIN_NAME]"
click at [302, 134] on span "Search for customer details" at bounding box center [295, 133] width 47 height 6
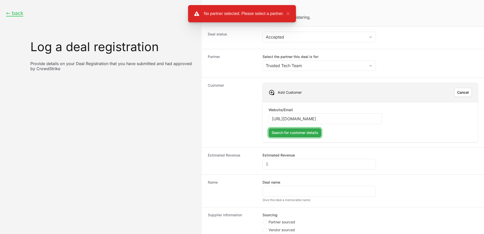
click at [302, 134] on span "Search for customer details" at bounding box center [295, 133] width 47 height 6
click at [280, 92] on p "Add Customer" at bounding box center [290, 92] width 24 height 5
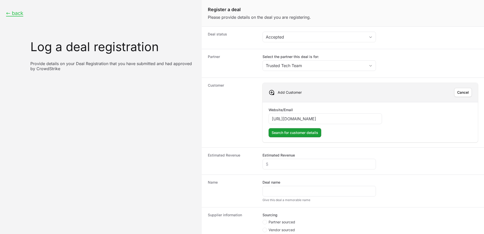
drag, startPoint x: 346, startPoint y: 114, endPoint x: 352, endPoint y: 112, distance: 7.0
click at [345, 114] on div "[URL][DOMAIN_NAME]" at bounding box center [325, 118] width 113 height 11
click at [459, 91] on span "Cancel" at bounding box center [463, 92] width 12 height 6
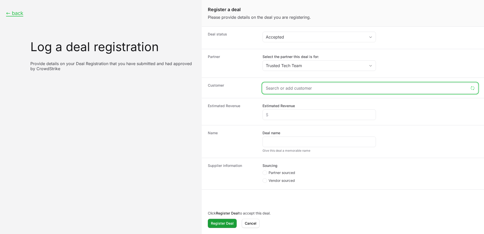
click at [320, 89] on input "Create activity form" at bounding box center [367, 88] width 203 height 6
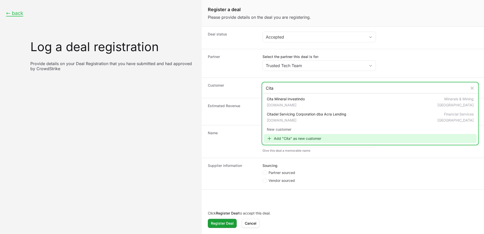
type input "Cita"
click at [297, 140] on div "Add "Cita" as new customer" at bounding box center [370, 138] width 213 height 9
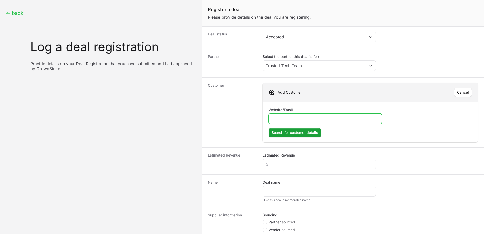
click at [296, 116] on input "Website/Email" at bounding box center [325, 119] width 107 height 6
click at [305, 132] on span "Search for customer details" at bounding box center [295, 133] width 47 height 6
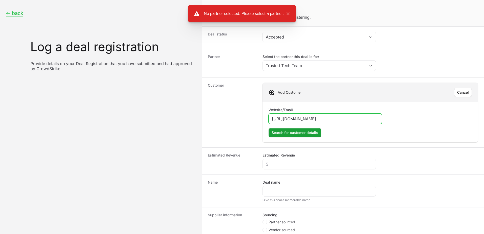
click at [316, 118] on input "[URL][DOMAIN_NAME]" at bounding box center [325, 119] width 107 height 6
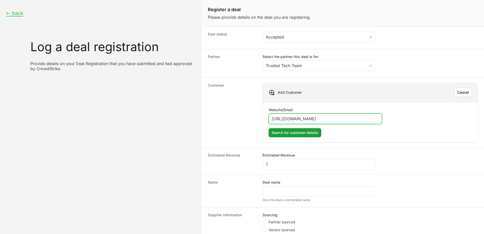
drag, startPoint x: 306, startPoint y: 117, endPoint x: 263, endPoint y: 118, distance: 42.8
click at [263, 118] on div "Website/Email [URL][DOMAIN_NAME] Search for customer details Search for custome…" at bounding box center [370, 122] width 215 height 40
paste input "itadelsecurityusa"
drag, startPoint x: 305, startPoint y: 132, endPoint x: 303, endPoint y: 131, distance: 2.6
click at [304, 131] on span "Search for customer details" at bounding box center [295, 133] width 47 height 6
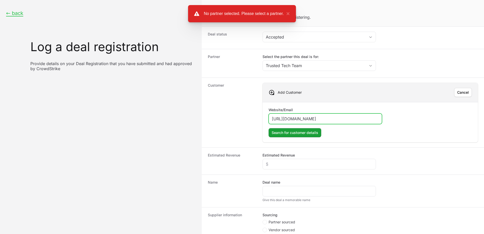
click at [340, 118] on input "[URL][DOMAIN_NAME]" at bounding box center [325, 119] width 107 height 6
click at [286, 119] on input "[URL][DOMAIN_NAME]" at bounding box center [325, 119] width 107 height 6
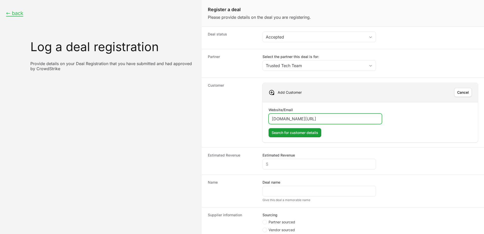
click at [337, 118] on input "[DOMAIN_NAME][URL]" at bounding box center [325, 119] width 107 height 6
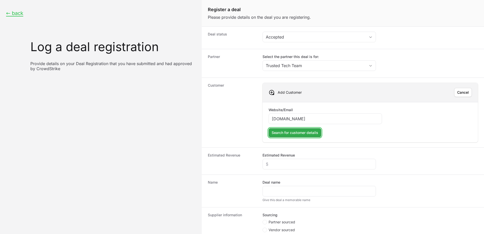
click at [313, 135] on span "Search for customer details" at bounding box center [295, 133] width 47 height 6
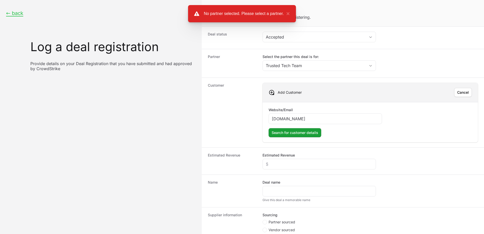
click at [350, 128] on form "Website/Email [DOMAIN_NAME] Search for customer details Search for customer det…" at bounding box center [370, 122] width 203 height 30
drag, startPoint x: 337, startPoint y: 118, endPoint x: 248, endPoint y: 118, distance: 88.3
click at [250, 118] on div "Customer Add Customer [PERSON_NAME] Website/Email [DOMAIN_NAME] Search for cust…" at bounding box center [343, 112] width 282 height 70
paste input "[URL][DOMAIN_NAME]"
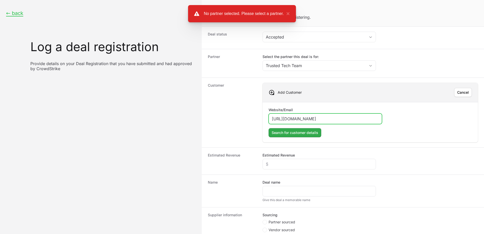
type input "[URL][DOMAIN_NAME]"
click at [294, 132] on span "Search for customer details" at bounding box center [295, 133] width 47 height 6
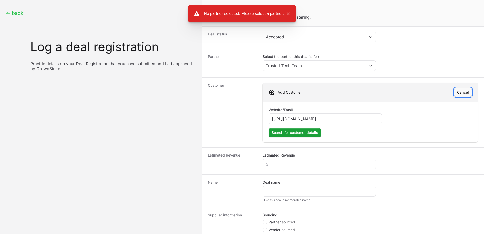
click at [458, 92] on span "Cancel" at bounding box center [463, 92] width 12 height 6
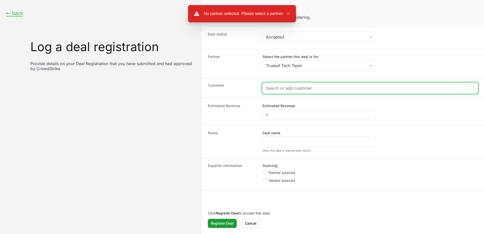
click at [307, 89] on input "Create activity form" at bounding box center [370, 88] width 209 height 6
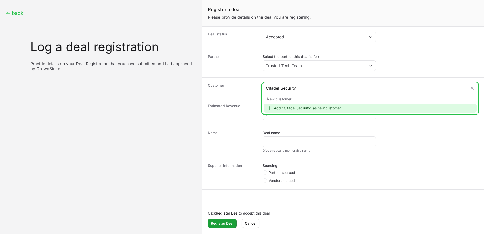
type input "Citadel Security"
click at [341, 107] on div "Add "Citadel Security" as new customer" at bounding box center [370, 108] width 213 height 9
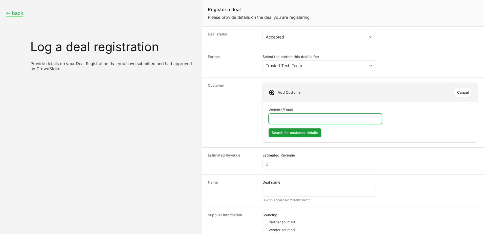
click at [291, 116] on input "Website/Email" at bounding box center [325, 119] width 107 height 6
drag, startPoint x: 291, startPoint y: 115, endPoint x: 270, endPoint y: 119, distance: 21.5
drag, startPoint x: 270, startPoint y: 119, endPoint x: 302, endPoint y: 114, distance: 33.0
drag, startPoint x: 302, startPoint y: 114, endPoint x: 279, endPoint y: 115, distance: 22.8
drag, startPoint x: 279, startPoint y: 115, endPoint x: 273, endPoint y: 120, distance: 7.4
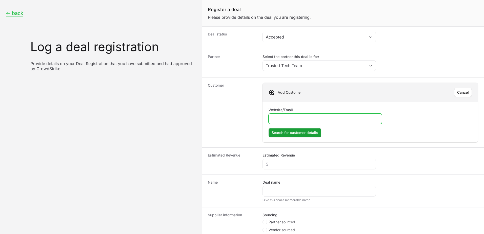
click at [273, 120] on input "Website/Email" at bounding box center [325, 119] width 107 height 6
paste input "[URL][DOMAIN_NAME]"
click at [284, 130] on span "Search for customer details" at bounding box center [295, 133] width 47 height 6
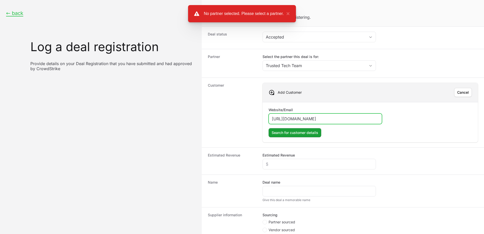
click at [333, 118] on input "[URL][DOMAIN_NAME]" at bounding box center [325, 119] width 107 height 6
type input "[URL][DOMAIN_NAME]"
click at [269, 128] on button "Search for customer details Search for customer details" at bounding box center [295, 132] width 53 height 9
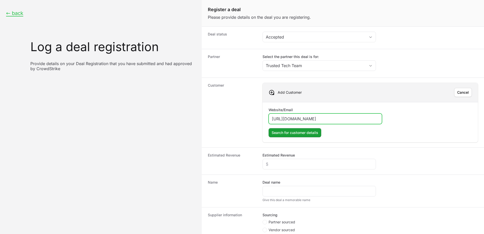
click at [332, 117] on input "[URL][DOMAIN_NAME]" at bounding box center [325, 119] width 107 height 6
click at [458, 94] on span "Cancel" at bounding box center [463, 92] width 12 height 6
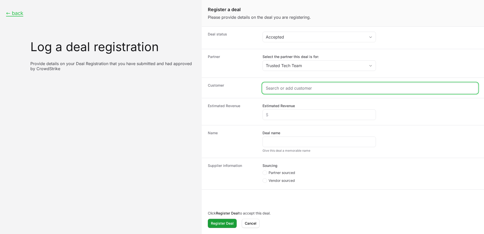
click at [288, 86] on input "Create activity form" at bounding box center [370, 88] width 209 height 6
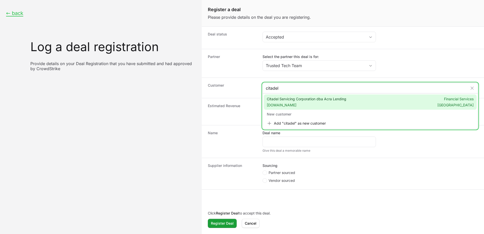
type input "citadel"
click at [313, 106] on span "[DOMAIN_NAME]" at bounding box center [306, 105] width 79 height 5
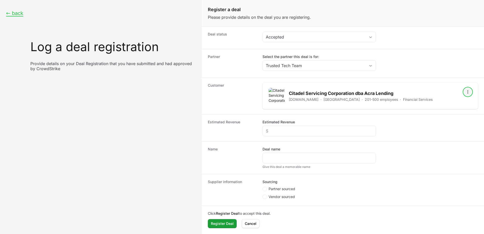
drag, startPoint x: 462, startPoint y: 93, endPoint x: 458, endPoint y: 97, distance: 5.6
click at [465, 93] on icon "Open options" at bounding box center [467, 91] width 5 height 5
click at [448, 114] on div "Remove" at bounding box center [456, 112] width 53 height 9
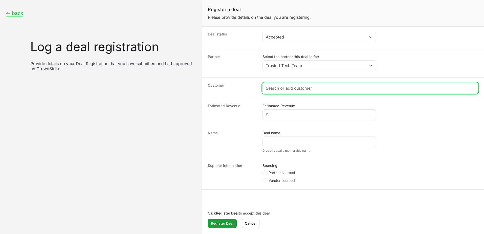
click at [327, 91] on input "Create activity form" at bounding box center [370, 88] width 209 height 6
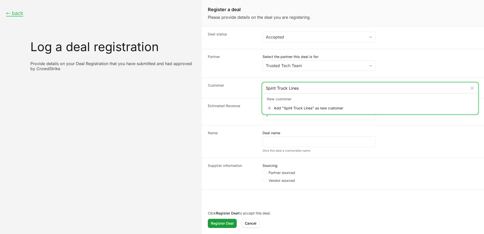
type input "Spirit Truck Lines"
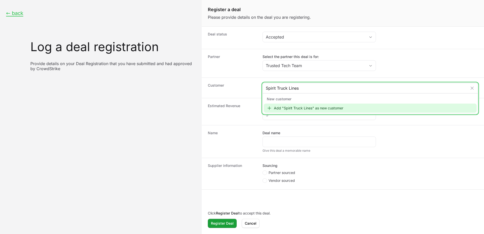
click at [321, 106] on div "Add "Spirit Truck Lines" as new customer" at bounding box center [370, 108] width 213 height 9
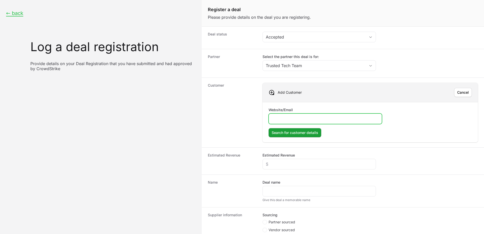
paste input "[URL][DOMAIN_NAME]"
type input "[URL][DOMAIN_NAME]"
click at [299, 134] on span "Search for customer details" at bounding box center [295, 133] width 47 height 6
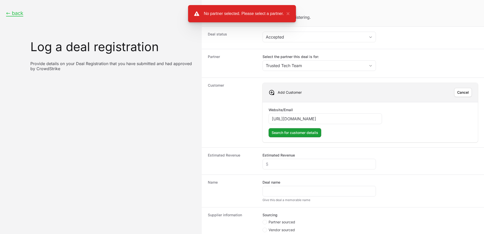
click at [356, 140] on div "Website/Email [URL][DOMAIN_NAME] Search for customer details Search for custome…" at bounding box center [370, 122] width 215 height 40
click at [189, 125] on div "← back Log a deal registration Provide details on your Deal Registration that y…" at bounding box center [101, 117] width 202 height 234
drag, startPoint x: 189, startPoint y: 126, endPoint x: 246, endPoint y: 109, distance: 60.0
click at [246, 109] on dt "Customer" at bounding box center [232, 112] width 49 height 59
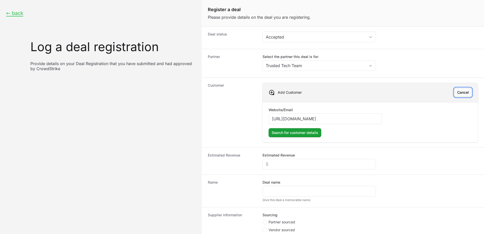
click at [461, 91] on span "Cancel" at bounding box center [463, 92] width 12 height 6
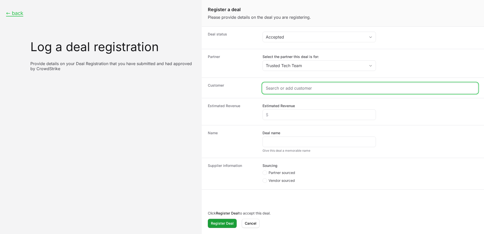
click at [314, 88] on input "Create activity form" at bounding box center [370, 88] width 209 height 6
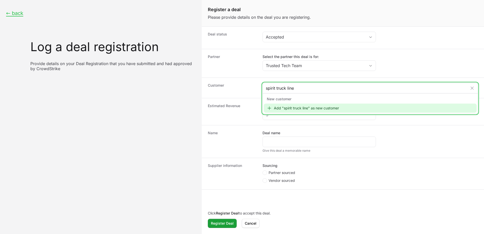
type input "spirit truck lines"
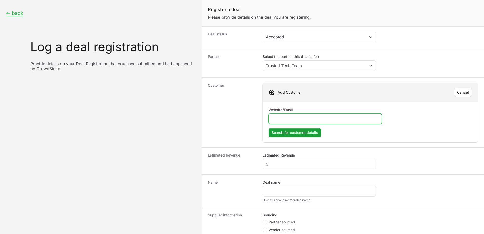
drag, startPoint x: 306, startPoint y: 117, endPoint x: 321, endPoint y: 114, distance: 15.2
click at [306, 117] on input "Website/Email" at bounding box center [325, 119] width 107 height 6
paste input "[URL][DOMAIN_NAME]"
click at [302, 133] on span "Search for customer details" at bounding box center [295, 133] width 47 height 6
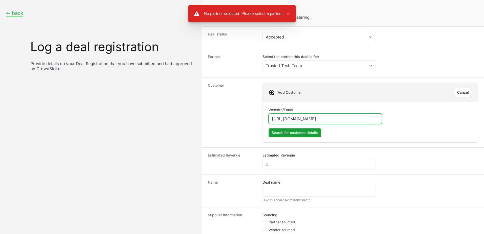
drag, startPoint x: 284, startPoint y: 117, endPoint x: 317, endPoint y: 118, distance: 33.7
click at [284, 117] on input "[URL][DOMAIN_NAME]" at bounding box center [325, 119] width 107 height 6
click at [324, 118] on input "[DOMAIN_NAME][URL]" at bounding box center [325, 119] width 107 height 6
type input "[DOMAIN_NAME]"
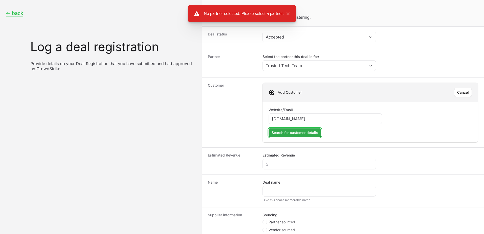
click at [315, 129] on button "Search for customer details Search for customer details" at bounding box center [295, 132] width 53 height 9
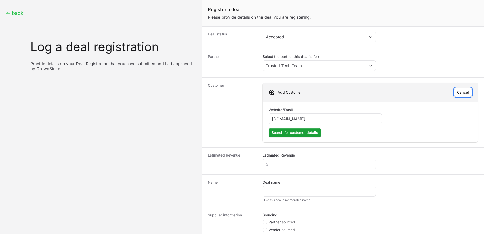
drag, startPoint x: 457, startPoint y: 93, endPoint x: 420, endPoint y: 104, distance: 38.6
click at [457, 93] on span "Cancel" at bounding box center [463, 92] width 12 height 6
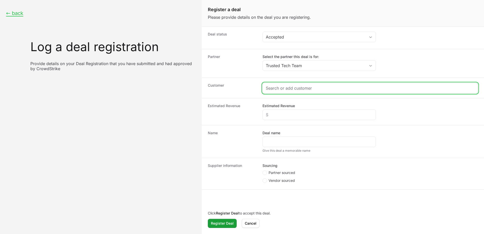
click at [301, 87] on input "Create activity form" at bounding box center [370, 88] width 209 height 6
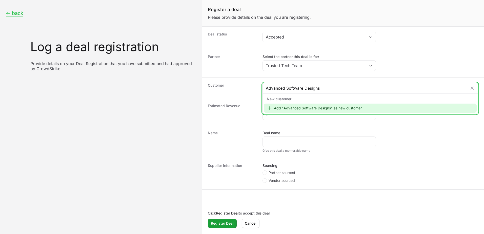
type input "Advanced Software Designs"
click at [379, 111] on div "Add "Advanced Software Designs" as new customer" at bounding box center [370, 108] width 213 height 9
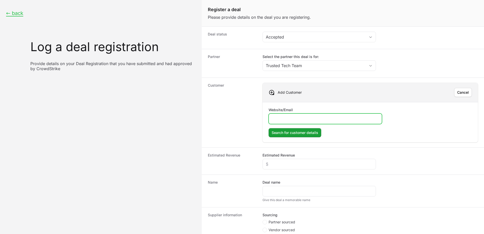
click at [306, 120] on input "Website/Email" at bounding box center [325, 119] width 107 height 6
paste input "[URL][DOMAIN_NAME]"
type input "[URL][DOMAIN_NAME]"
click at [278, 130] on span "Search for customer details" at bounding box center [295, 133] width 47 height 6
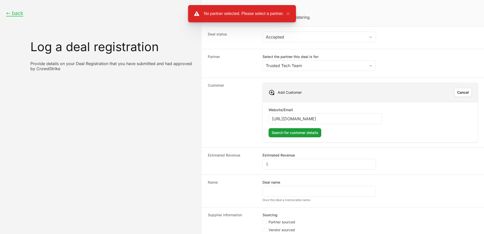
click at [253, 110] on dt "Customer" at bounding box center [232, 112] width 49 height 59
click at [457, 94] on span "Cancel" at bounding box center [463, 92] width 12 height 6
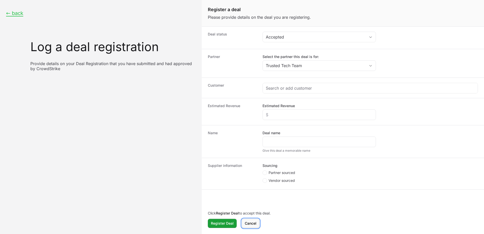
click at [251, 226] on span "Cancel" at bounding box center [251, 223] width 12 height 6
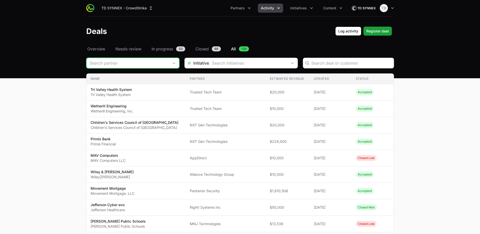
click at [139, 61] on input "Deals Filters" at bounding box center [128, 63] width 83 height 10
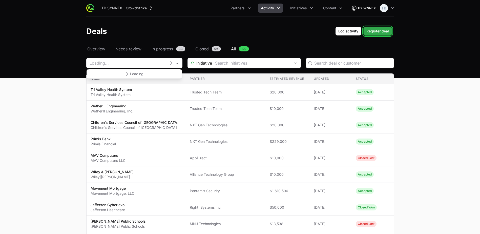
click at [380, 32] on span "Register deal" at bounding box center [378, 31] width 23 height 6
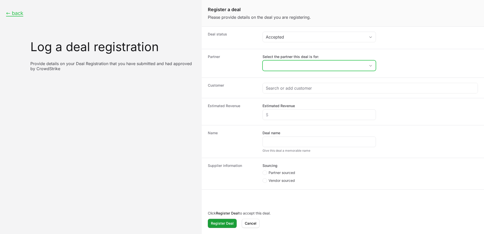
click at [294, 67] on input "Select the partner this deal is for:" at bounding box center [314, 66] width 103 height 10
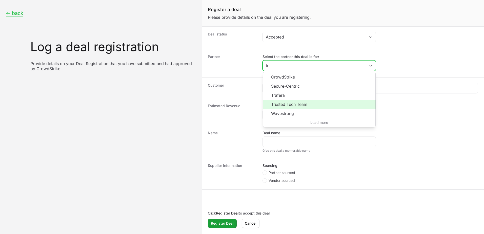
click at [294, 105] on li "Trusted Tech Team" at bounding box center [319, 104] width 112 height 9
type input "Trusted Tech Team"
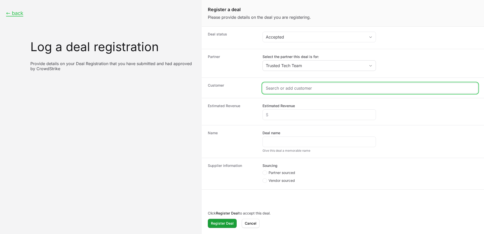
click at [295, 90] on input "Create activity form" at bounding box center [370, 88] width 209 height 6
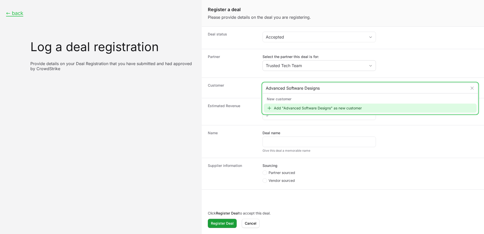
type input "Advanced Software Designs"
click at [335, 109] on div "Add "Advanced Software Designs" as new customer" at bounding box center [370, 108] width 213 height 9
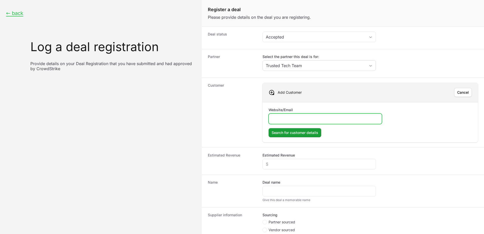
click at [291, 117] on input "Website/Email" at bounding box center [325, 119] width 107 height 6
paste input "[URL][DOMAIN_NAME]"
type input "[URL][DOMAIN_NAME]"
click at [293, 132] on span "Search for customer details" at bounding box center [295, 133] width 47 height 6
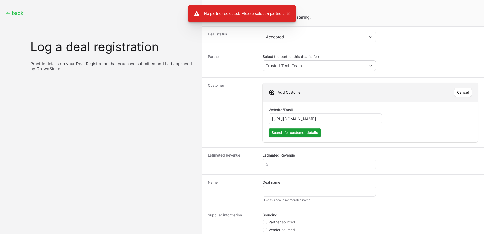
click at [391, 138] on div "Website/Email [URL][DOMAIN_NAME] Search for customer details Search for custome…" at bounding box center [370, 122] width 215 height 40
click at [289, 13] on button "×" at bounding box center [287, 14] width 6 height 6
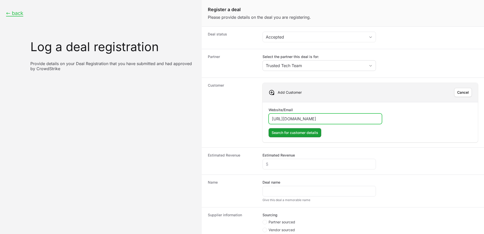
drag, startPoint x: 334, startPoint y: 118, endPoint x: 256, endPoint y: 112, distance: 78.2
click at [256, 112] on div "Customer Add Customer [PERSON_NAME] Website/Email [URL][DOMAIN_NAME] Search for…" at bounding box center [343, 112] width 282 height 70
click at [464, 93] on span "Cancel" at bounding box center [463, 92] width 12 height 6
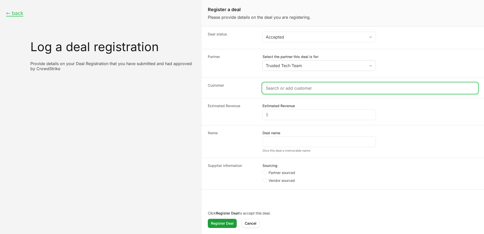
click at [320, 87] on input "Create activity form" at bounding box center [370, 88] width 209 height 6
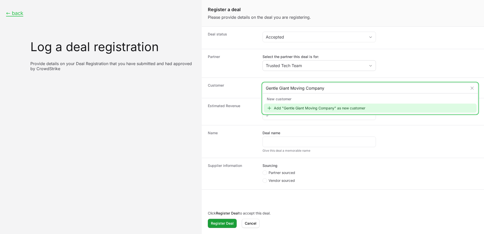
type input "Gentle Giant Moving Company"
click at [326, 110] on div "Add "Gentle Giant Moving Company" as new customer" at bounding box center [370, 108] width 213 height 9
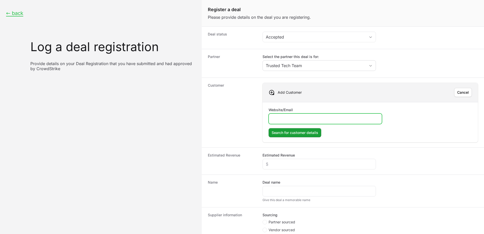
paste input "[URL][DOMAIN_NAME]"
type input "[URL][DOMAIN_NAME]"
click at [312, 134] on span "Search for customer details" at bounding box center [295, 133] width 47 height 6
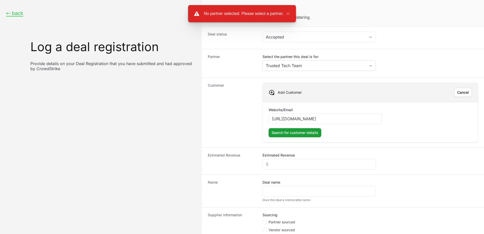
click at [381, 134] on div "Search for customer details Search for customer details" at bounding box center [370, 132] width 203 height 9
click at [457, 91] on span "Cancel" at bounding box center [463, 92] width 12 height 6
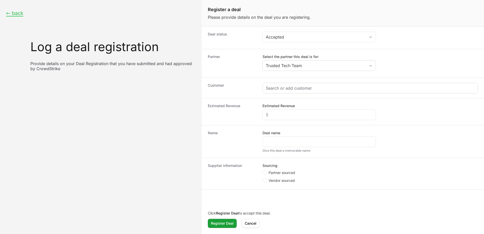
click at [282, 91] on div "Create activity form" at bounding box center [370, 88] width 215 height 10
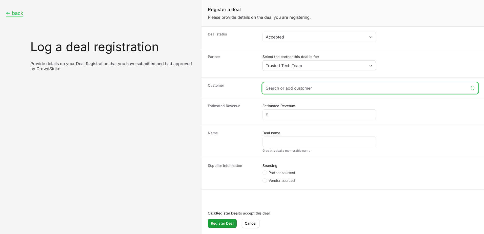
click at [290, 89] on input "Create activity form" at bounding box center [367, 88] width 203 height 6
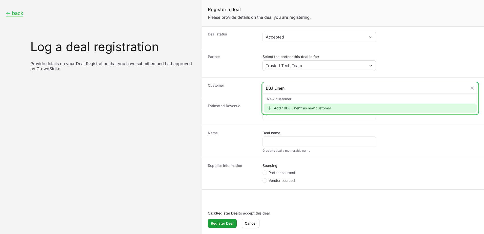
type input "BBJ Linen"
click at [320, 108] on div "Add "BBJ Linen" as new customer" at bounding box center [370, 108] width 213 height 9
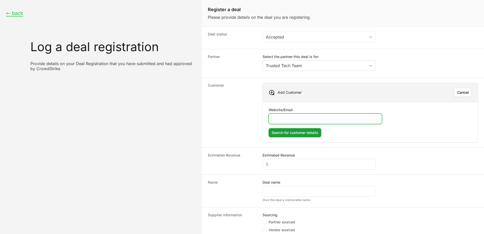
click at [309, 116] on input "Website/Email" at bounding box center [325, 119] width 107 height 6
click at [275, 117] on input "Website/Email" at bounding box center [325, 119] width 107 height 6
paste input "[URL][DOMAIN_NAME]"
type input "[URL][DOMAIN_NAME]"
click at [302, 131] on span "Search for customer details" at bounding box center [295, 133] width 47 height 6
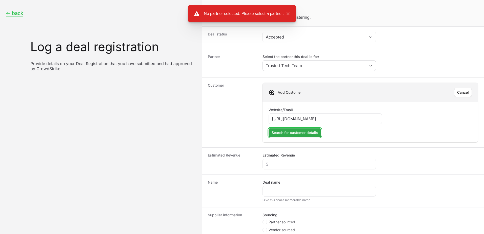
click at [296, 133] on span "Search for customer details" at bounding box center [295, 133] width 47 height 6
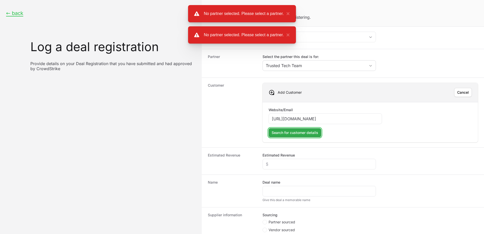
click at [292, 134] on span "Search for customer details" at bounding box center [295, 133] width 47 height 6
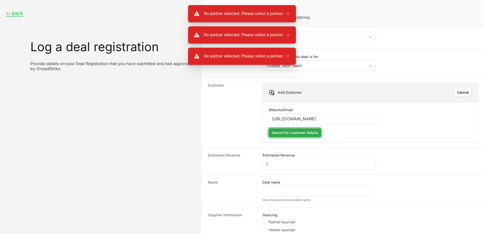
drag, startPoint x: 292, startPoint y: 134, endPoint x: 296, endPoint y: 132, distance: 4.4
click at [293, 134] on span "Search for customer details" at bounding box center [295, 133] width 47 height 6
click at [296, 132] on span "Search for customer details" at bounding box center [295, 133] width 47 height 6
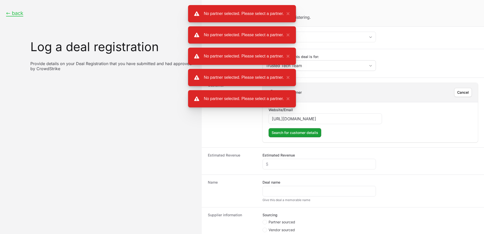
click at [277, 91] on div "No partner selected. Please select a partner. ×" at bounding box center [242, 98] width 108 height 17
click at [340, 99] on div "Add Customer [PERSON_NAME]" at bounding box center [370, 92] width 215 height 19
click at [457, 91] on span "Cancel" at bounding box center [463, 92] width 12 height 6
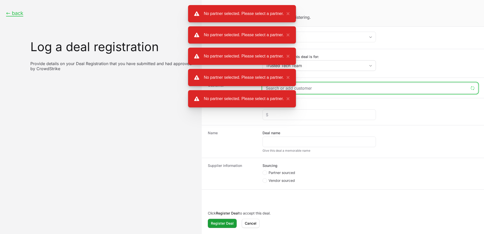
click at [326, 86] on input "Create activity form" at bounding box center [367, 88] width 203 height 6
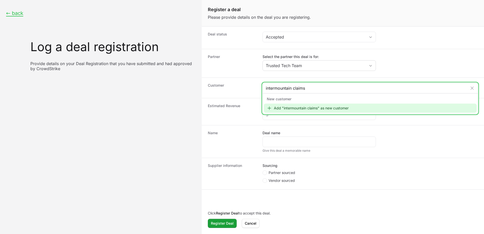
type input "intermountain claims"
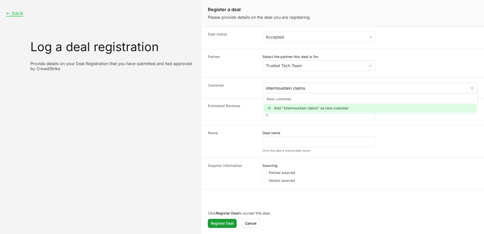
click at [275, 100] on div "New customer" at bounding box center [370, 98] width 213 height 9
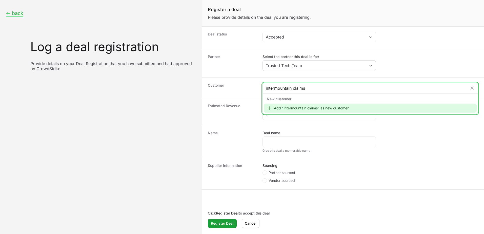
click at [277, 107] on div "Add "intermountain claims" as new customer" at bounding box center [370, 108] width 213 height 9
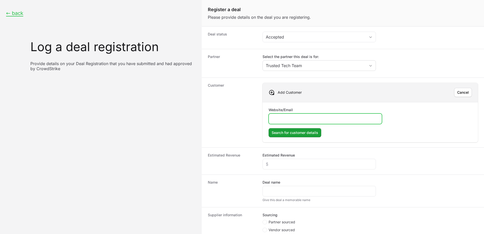
click at [286, 118] on input "Website/Email" at bounding box center [325, 119] width 107 height 6
paste input "[URL][DOMAIN_NAME]"
type input "[URL][DOMAIN_NAME]"
click at [295, 134] on span "Search for customer details" at bounding box center [295, 133] width 47 height 6
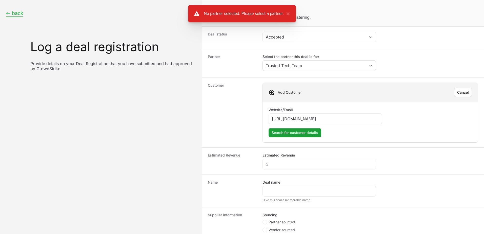
click at [19, 15] on button "← back" at bounding box center [14, 13] width 17 height 6
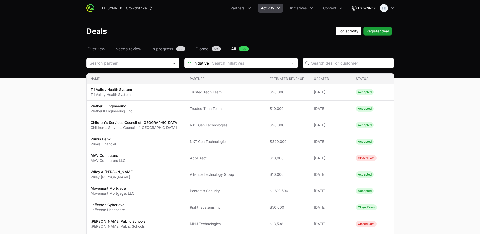
click at [276, 8] on button "Activity" at bounding box center [270, 8] width 25 height 9
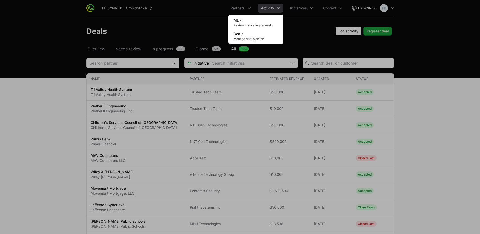
click at [302, 8] on div "Activity menu" at bounding box center [240, 117] width 480 height 234
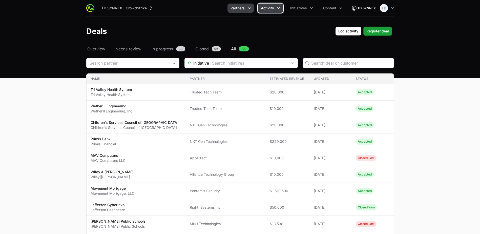
click at [244, 10] on span "Partners" at bounding box center [238, 8] width 14 height 5
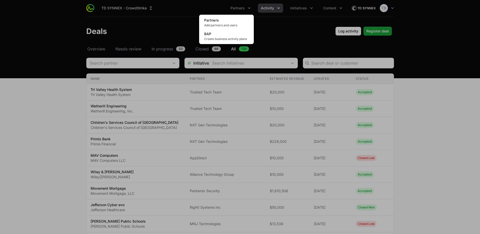
click at [275, 10] on div "Partners menu" at bounding box center [240, 117] width 480 height 234
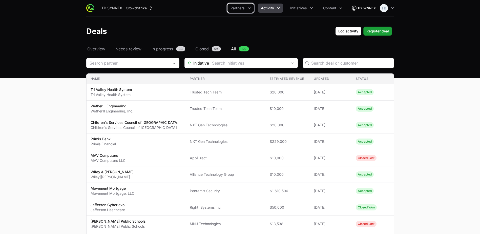
click at [275, 10] on button "Activity" at bounding box center [270, 8] width 25 height 9
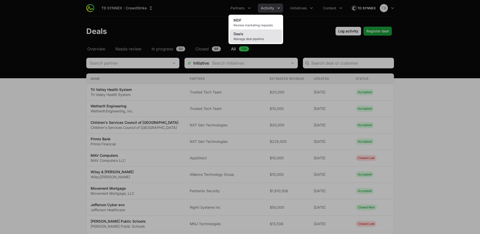
click at [258, 38] on span "Manage deal pipeline" at bounding box center [256, 39] width 45 height 4
